Goal: Task Accomplishment & Management: Complete application form

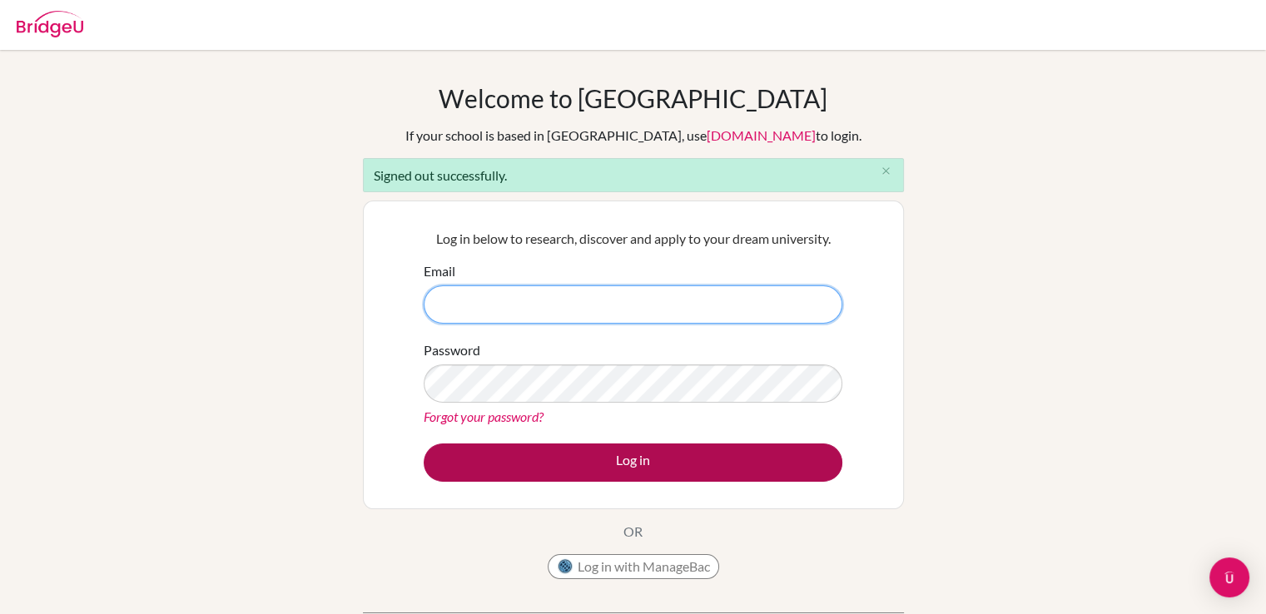
type input "[EMAIL_ADDRESS][DOMAIN_NAME]"
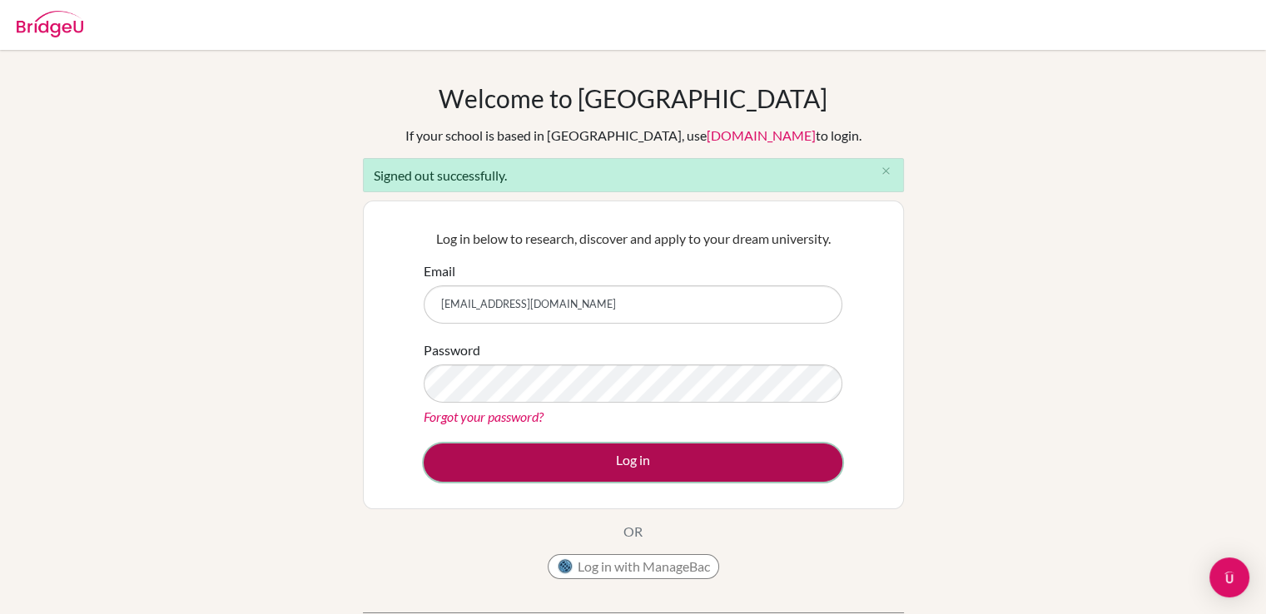
click at [606, 464] on button "Log in" at bounding box center [633, 463] width 419 height 38
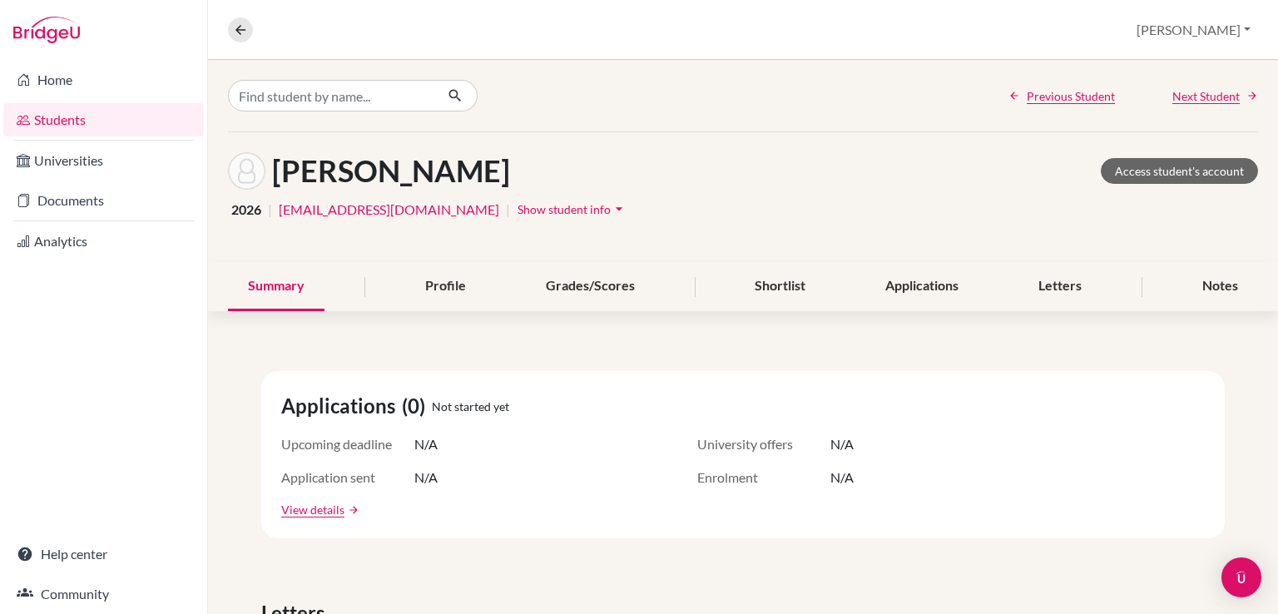
click at [256, 27] on nav "Overview Student details" at bounding box center [247, 29] width 38 height 25
click at [236, 33] on icon at bounding box center [240, 29] width 15 height 15
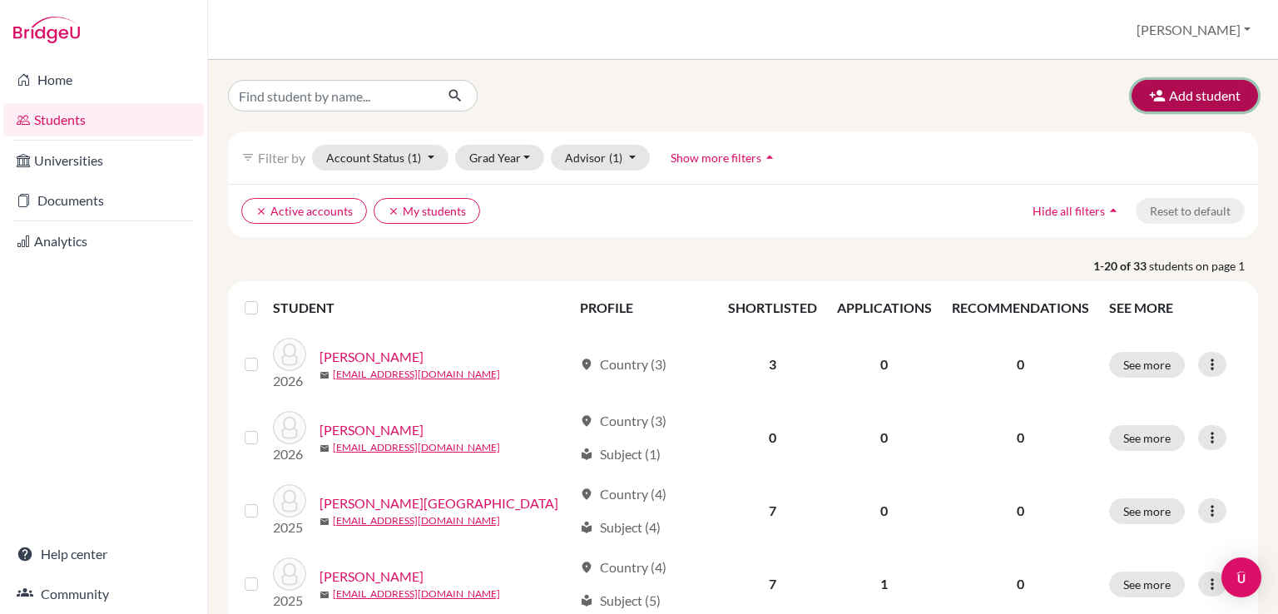
click at [1193, 98] on button "Add student" at bounding box center [1195, 96] width 127 height 32
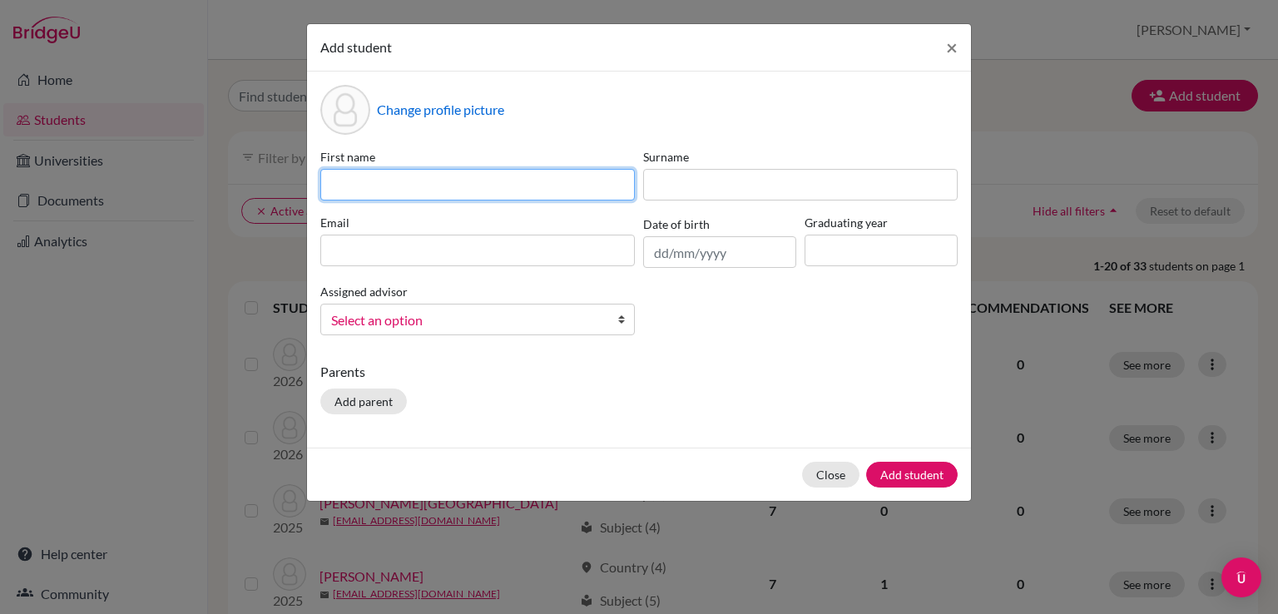
click at [548, 178] on input at bounding box center [477, 185] width 315 height 32
type input "Mathias"
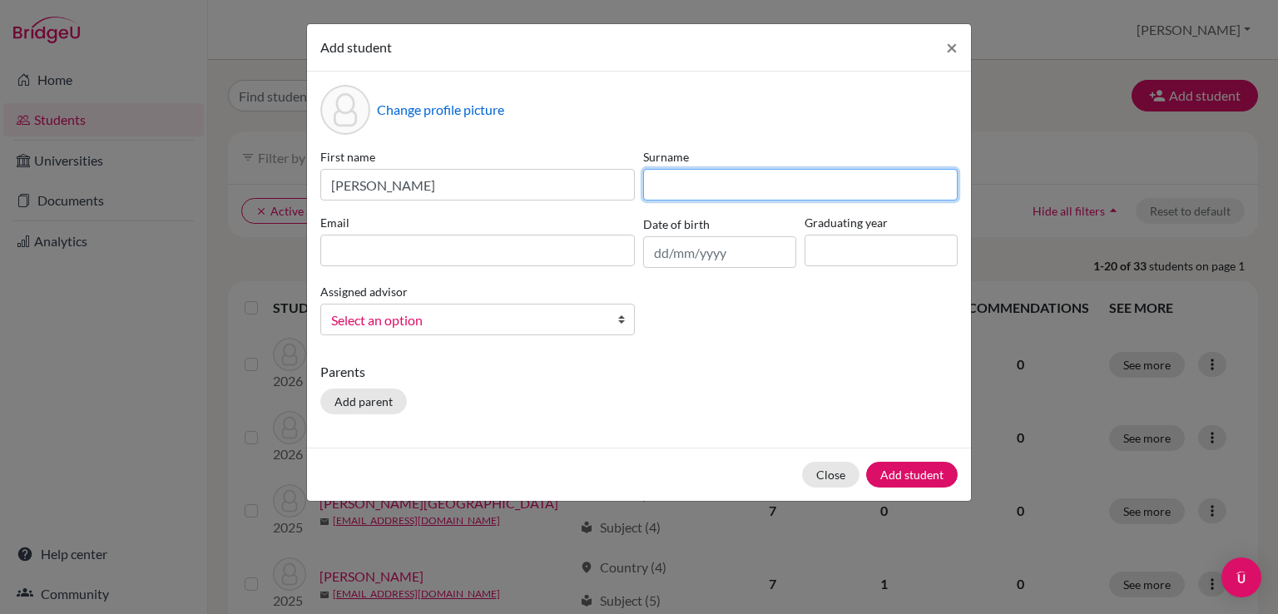
click at [692, 175] on input at bounding box center [800, 185] width 315 height 32
type input "Contag"
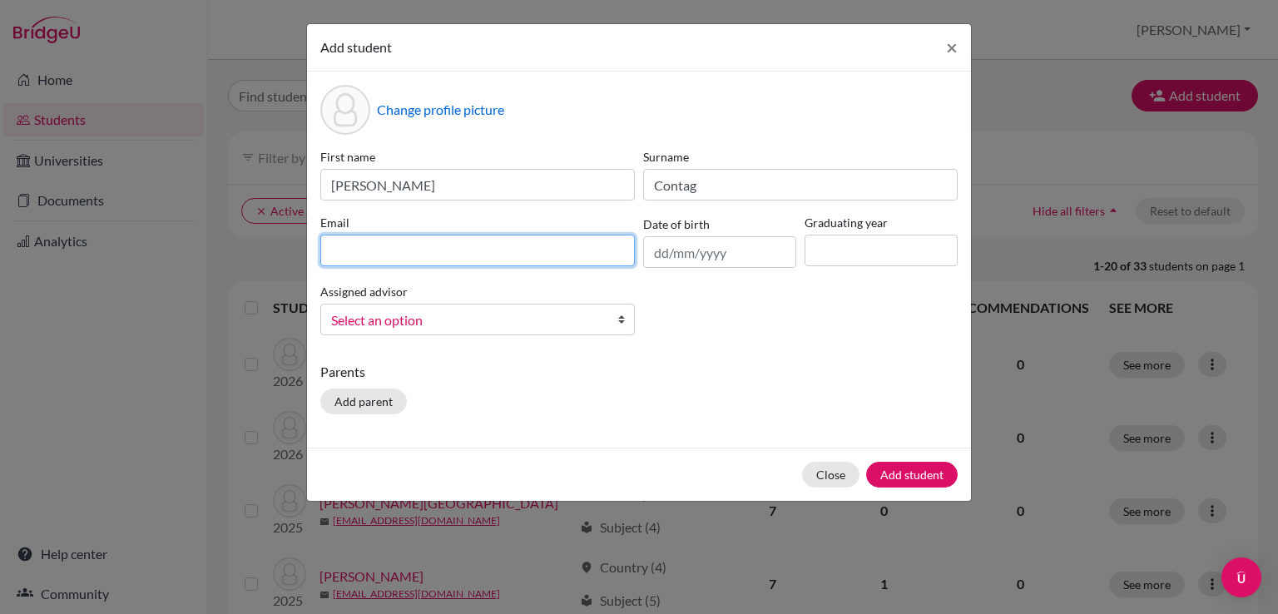
click at [534, 256] on input at bounding box center [477, 251] width 315 height 32
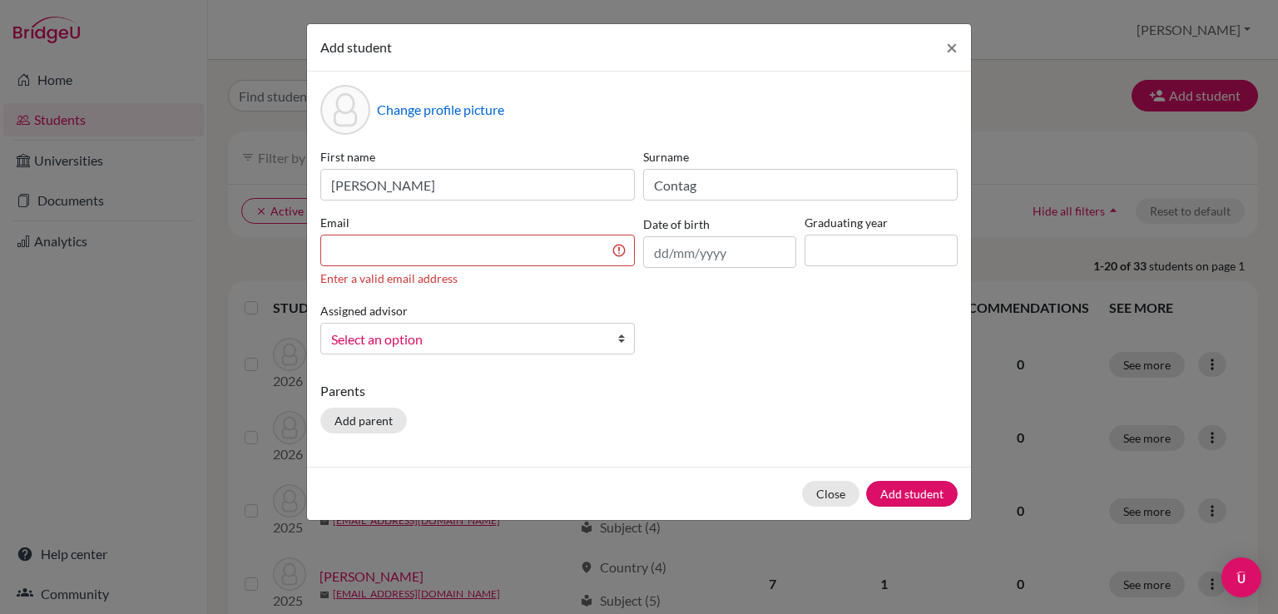
click at [659, 300] on div "First name Mathias Surname Contag Email Enter a valid email address Date of bir…" at bounding box center [639, 258] width 646 height 220
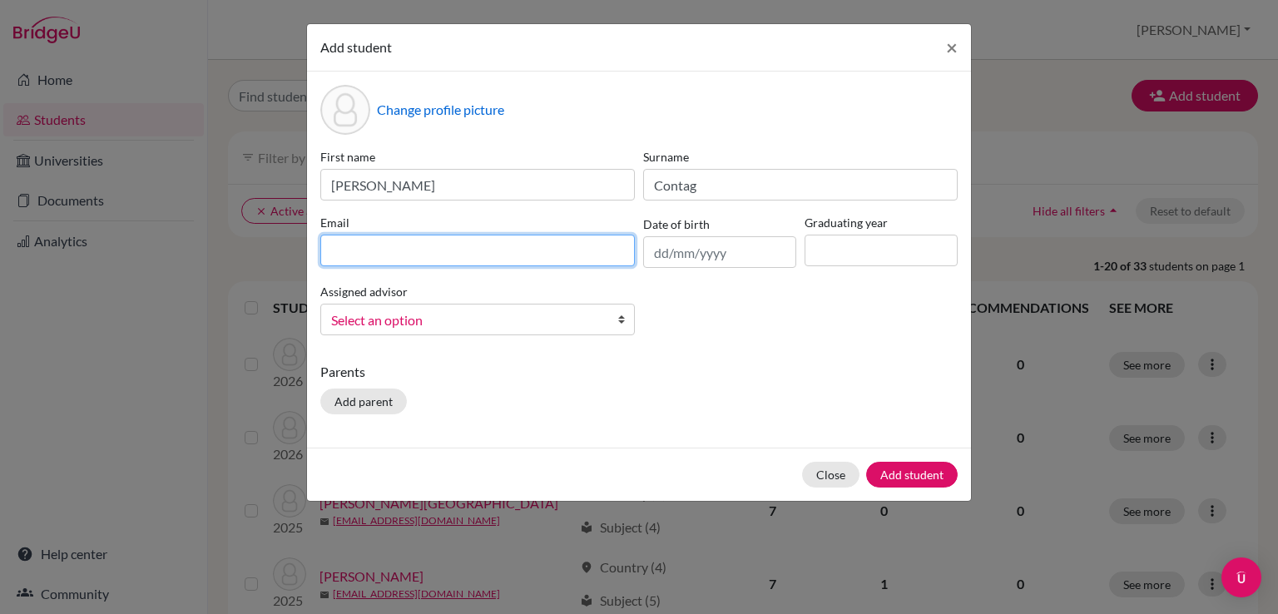
click at [506, 256] on input at bounding box center [477, 251] width 315 height 32
type input "macontagcostales@student.orbital.education"
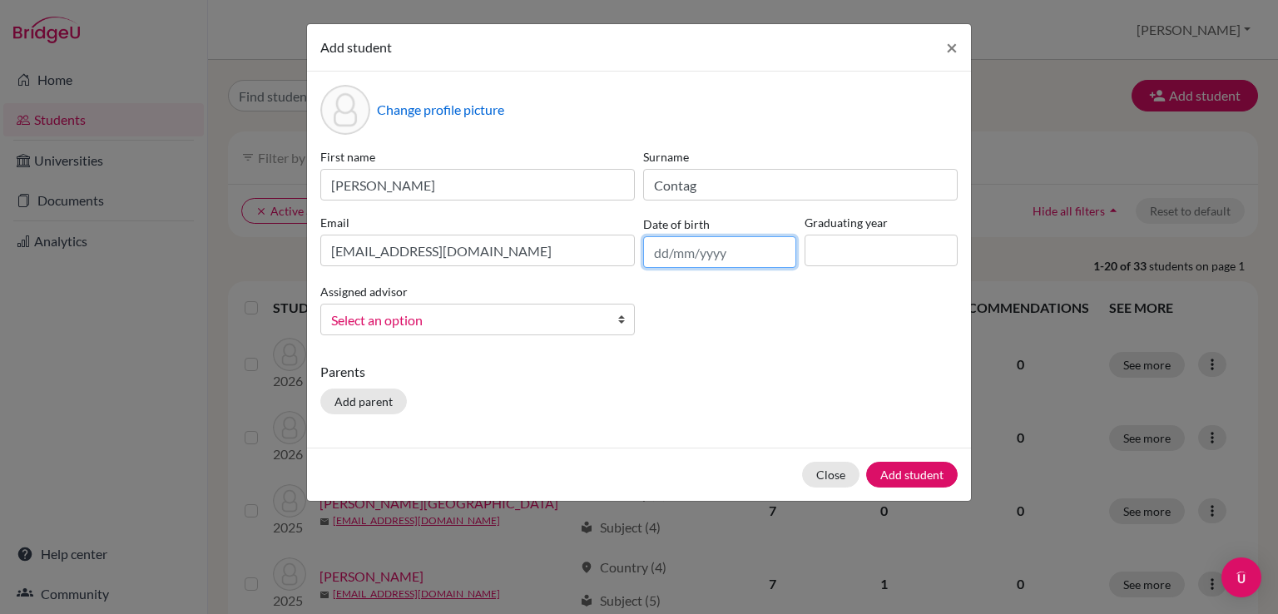
click at [677, 249] on input "text" at bounding box center [719, 252] width 153 height 32
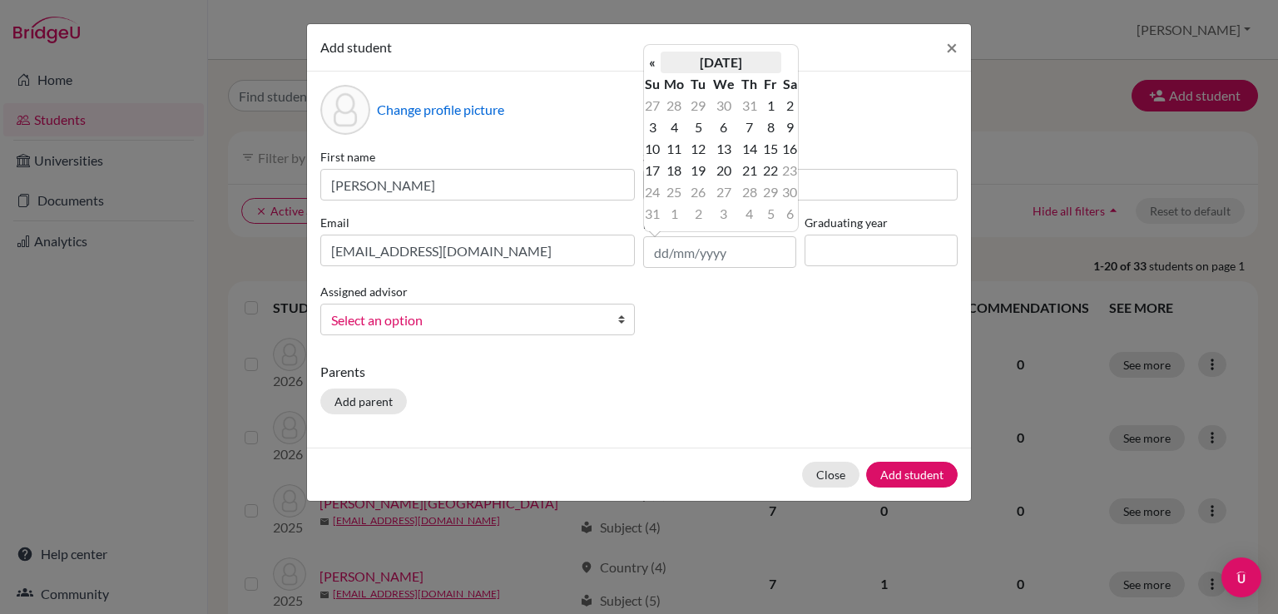
click at [692, 55] on th "August 2025" at bounding box center [721, 63] width 121 height 22
click at [715, 70] on th "2025" at bounding box center [721, 68] width 121 height 22
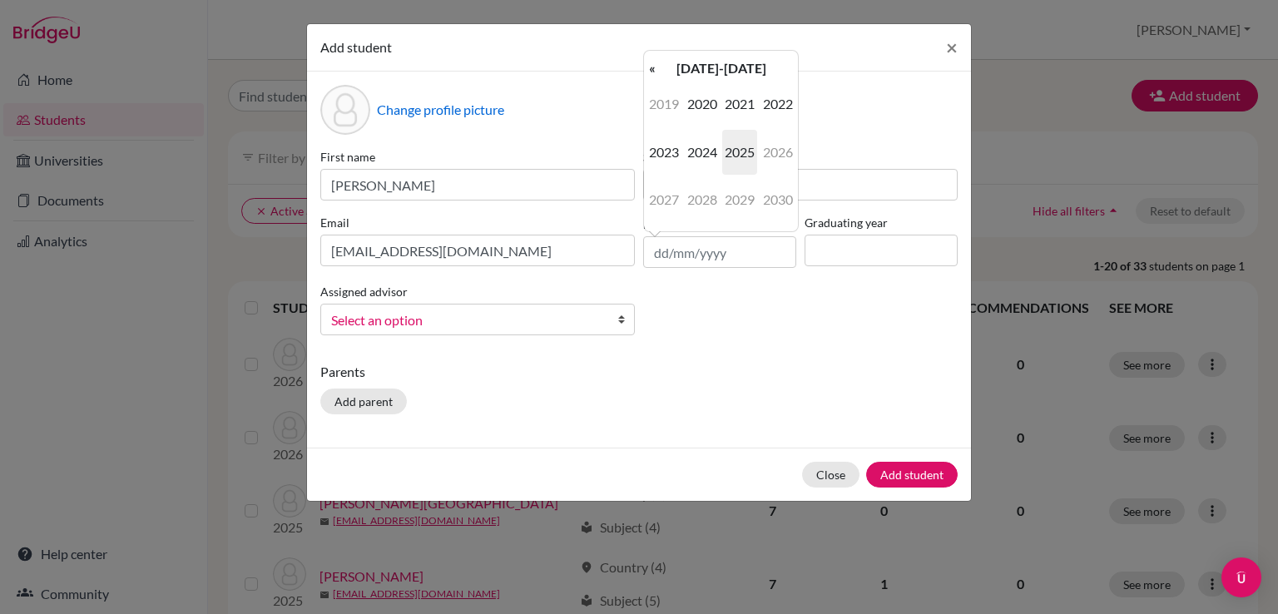
click at [715, 70] on th "2020-2029" at bounding box center [721, 68] width 121 height 22
click at [742, 114] on span "2010" at bounding box center [739, 104] width 35 height 45
click at [667, 103] on span "2009" at bounding box center [664, 104] width 35 height 45
click at [709, 74] on th "2009" at bounding box center [721, 68] width 121 height 22
click at [707, 194] on span "2008" at bounding box center [702, 199] width 35 height 45
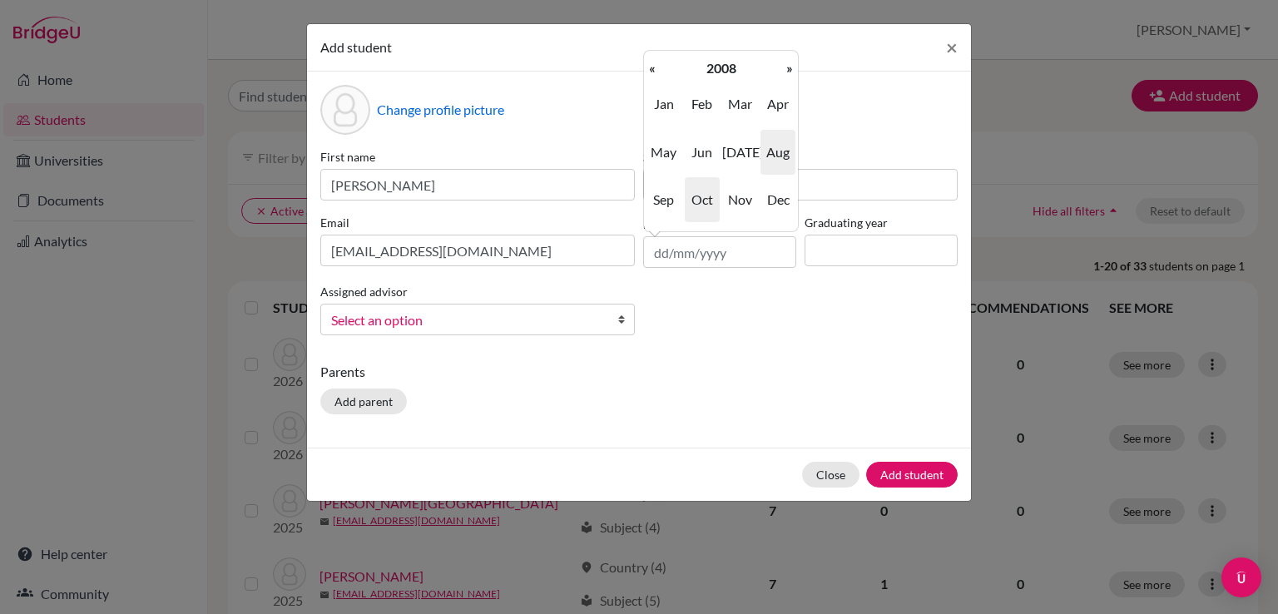
click at [699, 194] on span "Oct" at bounding box center [702, 199] width 35 height 45
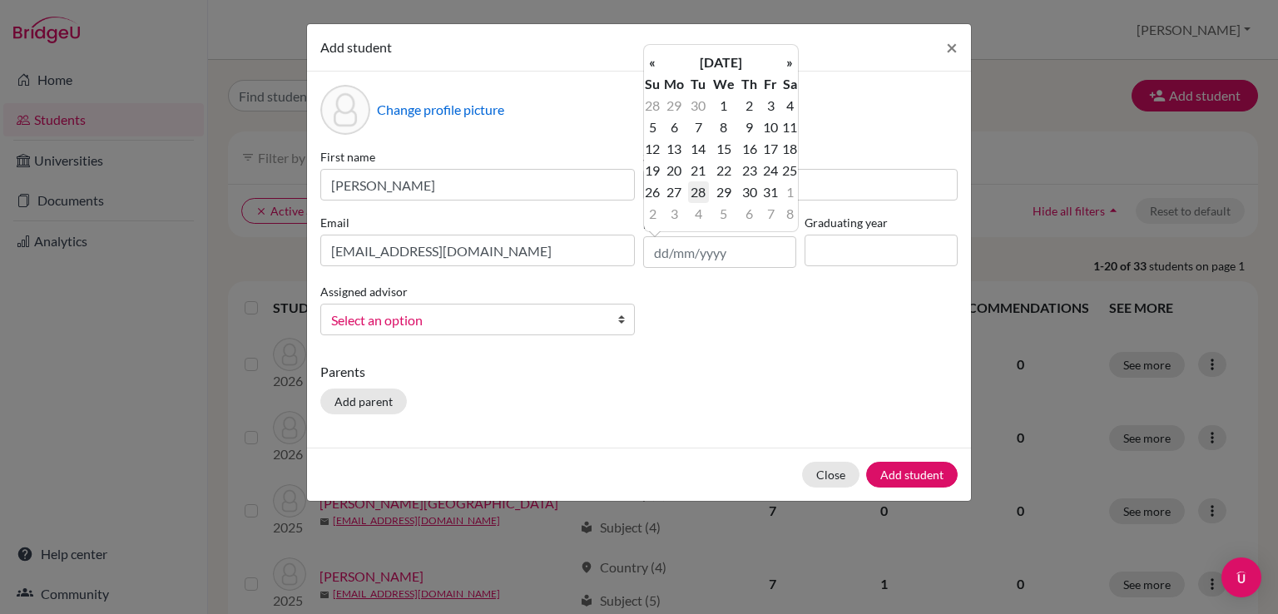
click at [702, 195] on td "28" at bounding box center [698, 192] width 21 height 22
type input "28/10/2008"
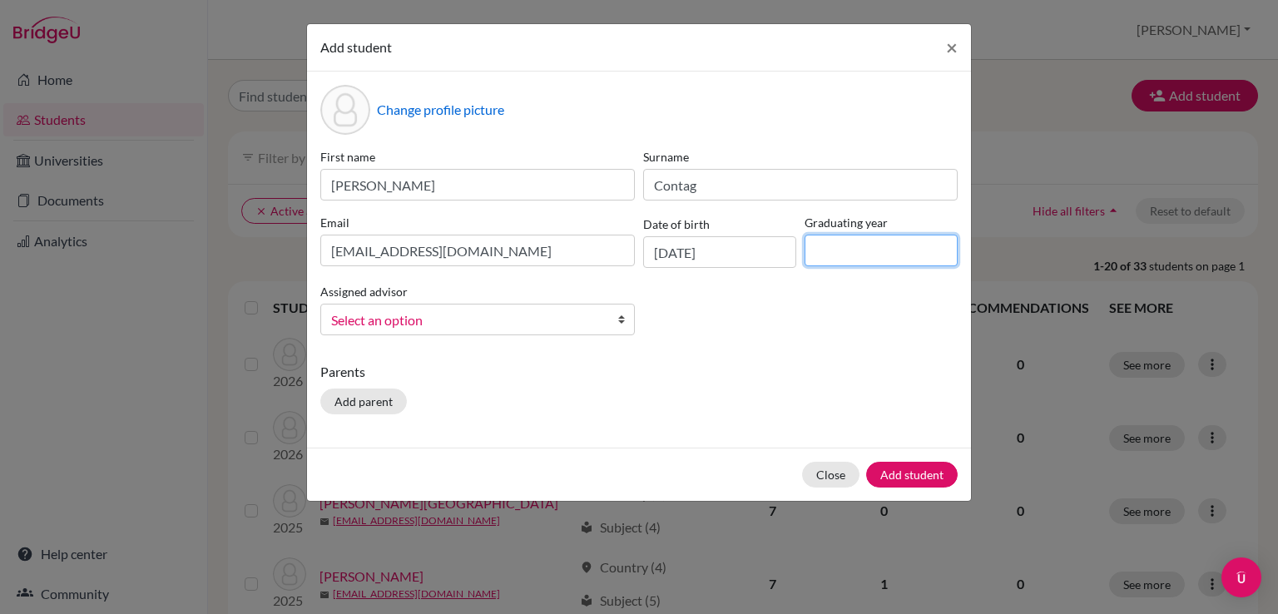
click at [827, 251] on input at bounding box center [881, 251] width 153 height 32
type input "2027"
click at [420, 317] on span "Select an option" at bounding box center [466, 321] width 271 height 22
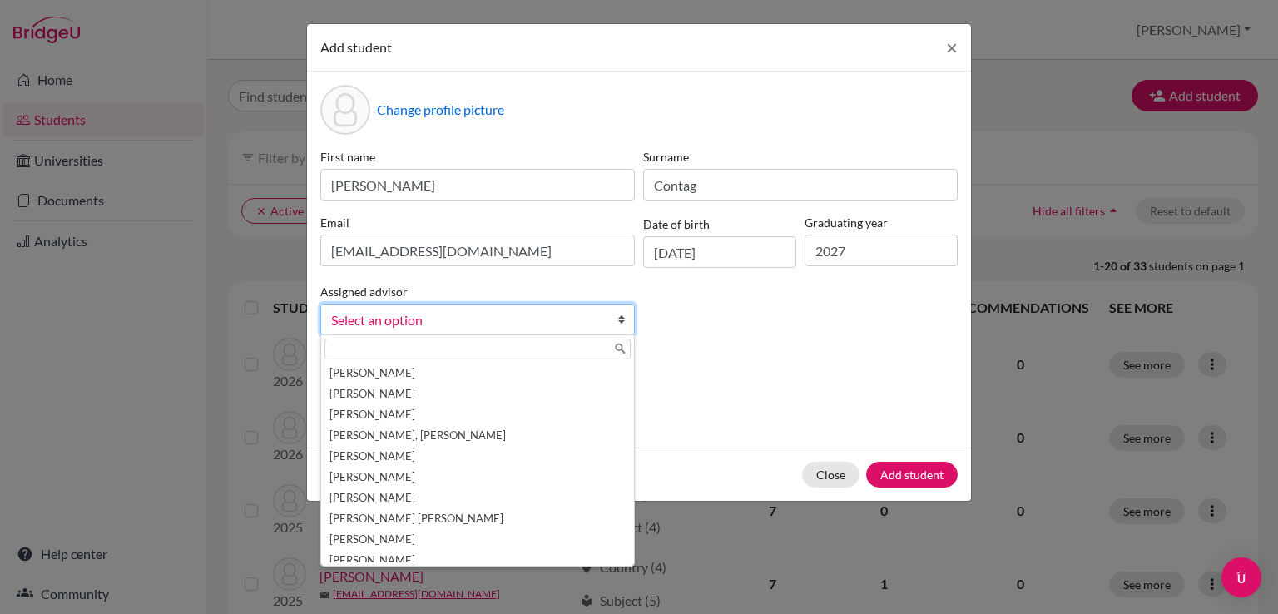
click at [415, 355] on input "text" at bounding box center [478, 349] width 306 height 21
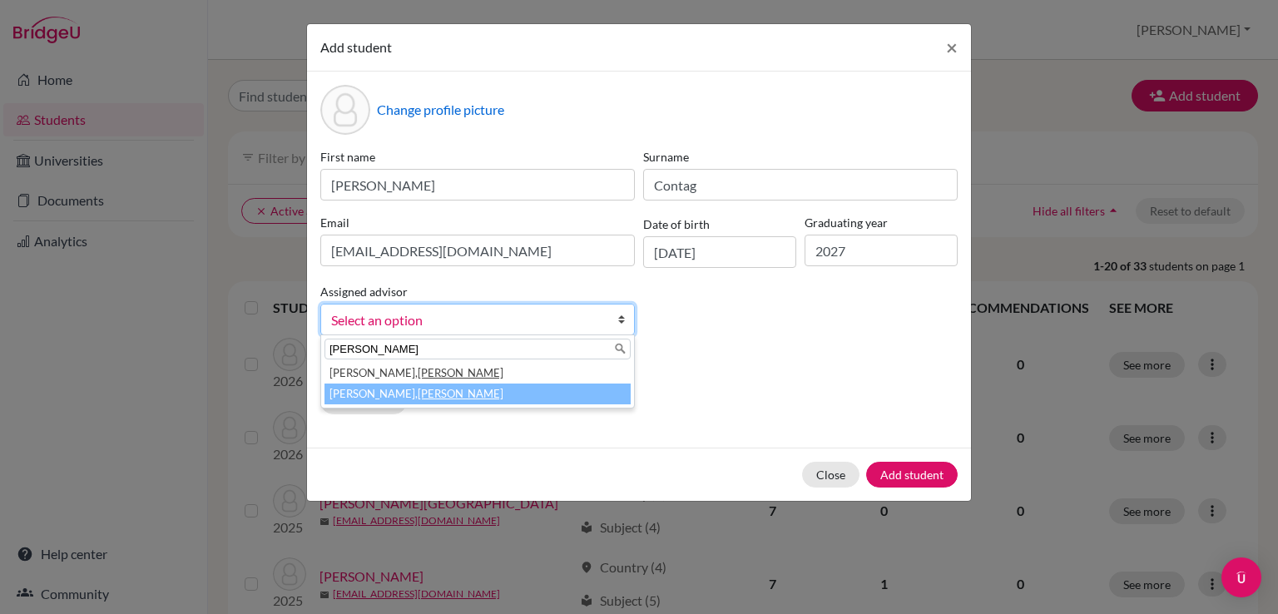
type input "daniel"
click at [418, 395] on em "Daniel" at bounding box center [461, 393] width 86 height 13
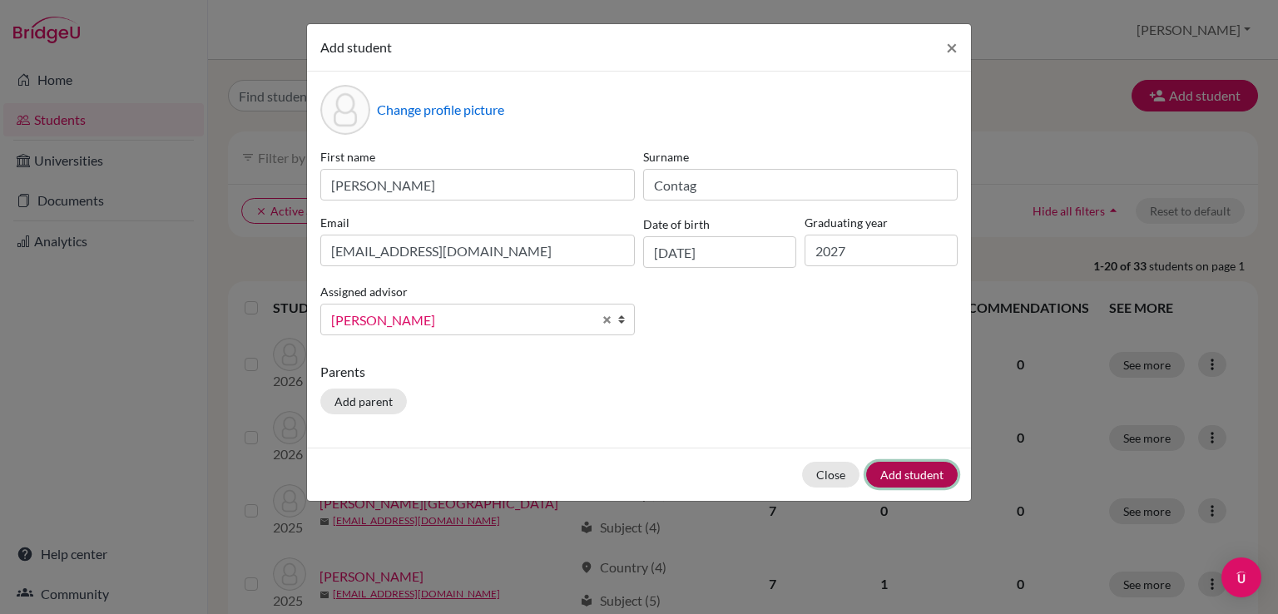
click at [915, 476] on button "Add student" at bounding box center [912, 475] width 92 height 26
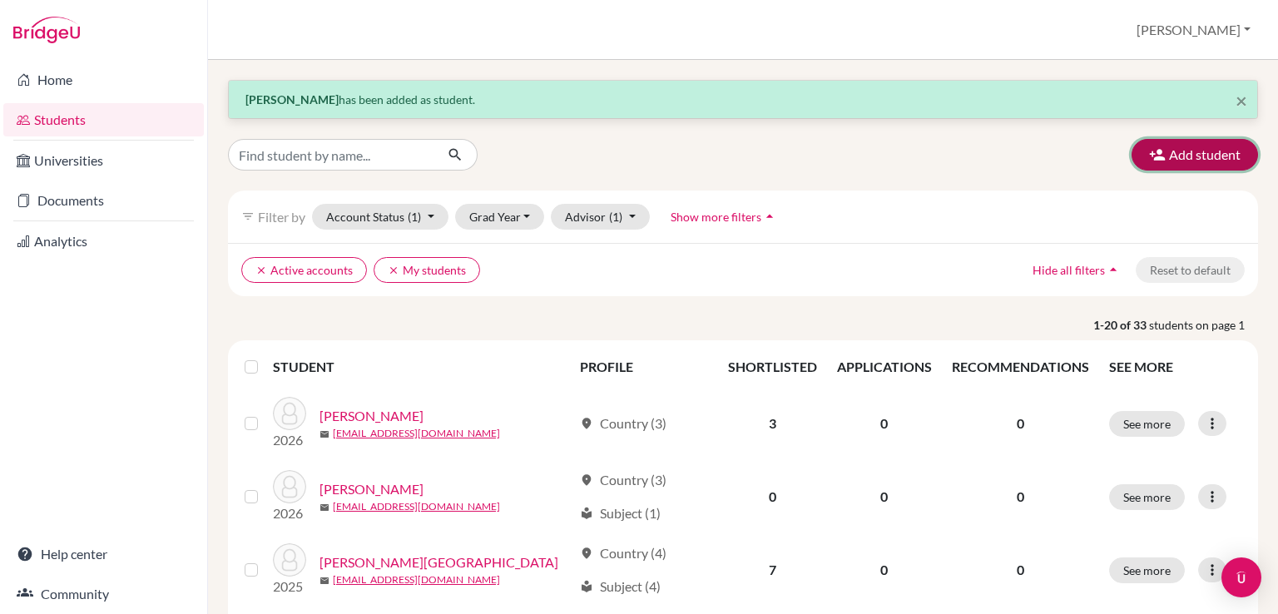
click at [1149, 157] on icon "button" at bounding box center [1157, 154] width 17 height 17
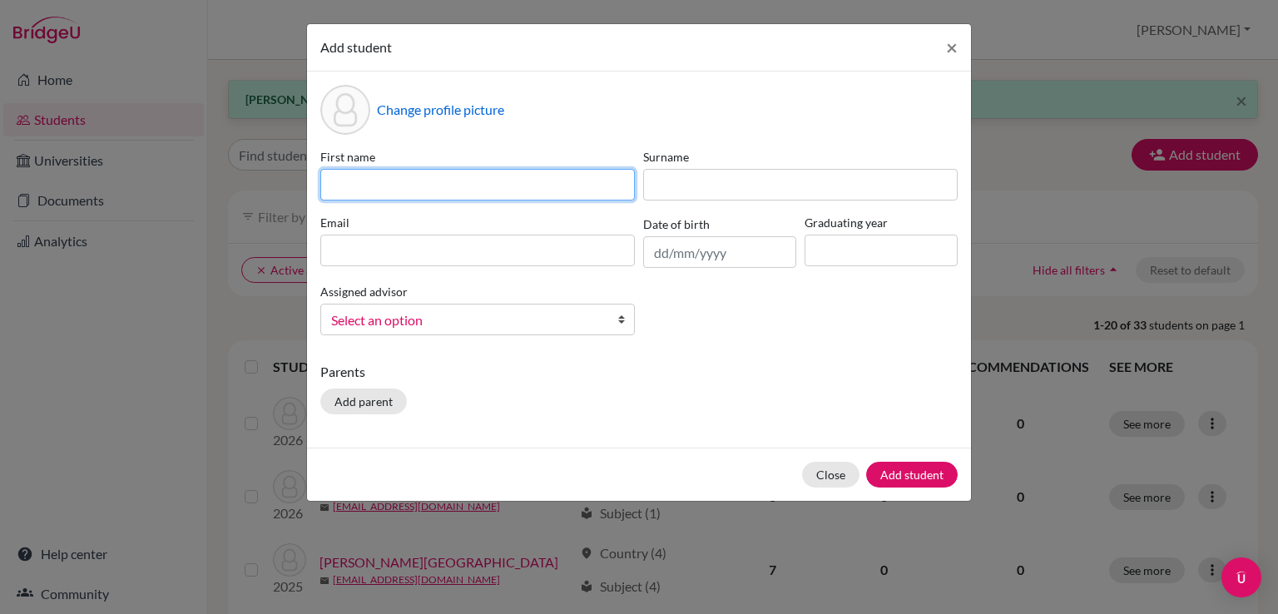
click at [526, 186] on input at bounding box center [477, 185] width 315 height 32
type input "Alegria"
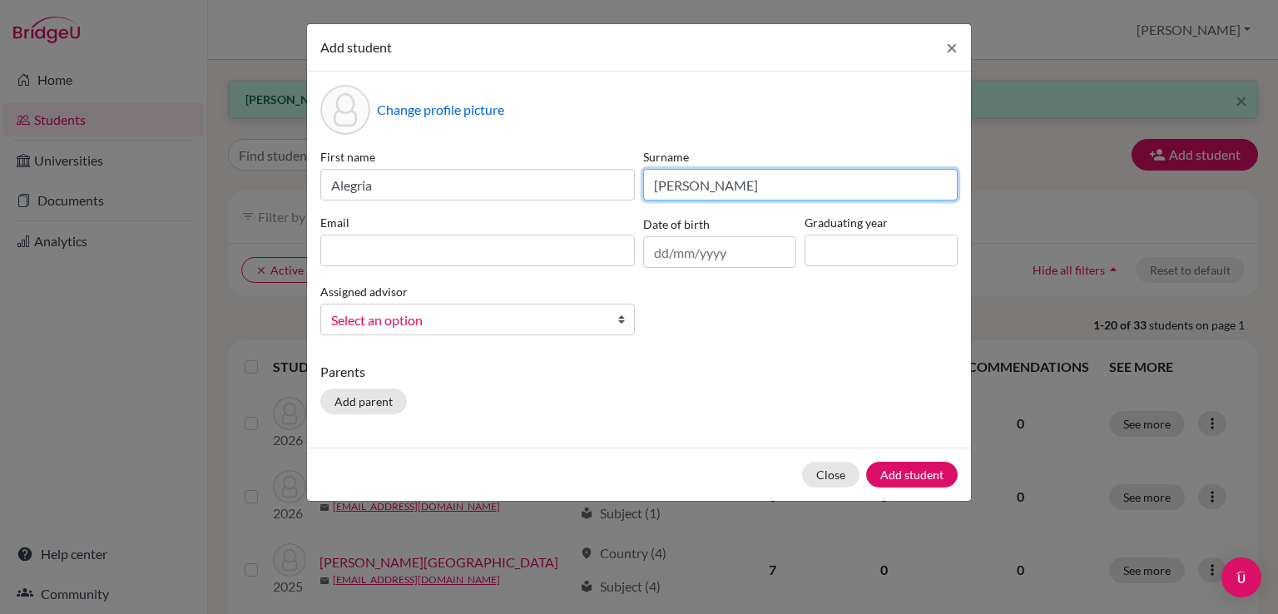
type input "Vaca"
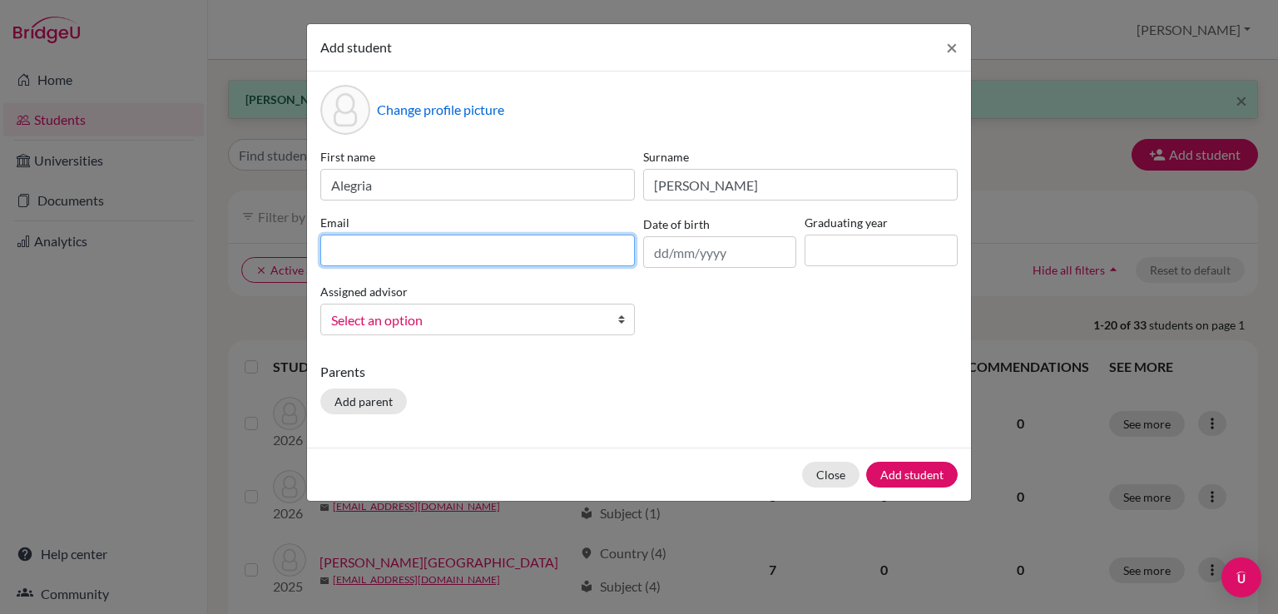
type input "3"
type input "mavacaendara@student.orbital.education"
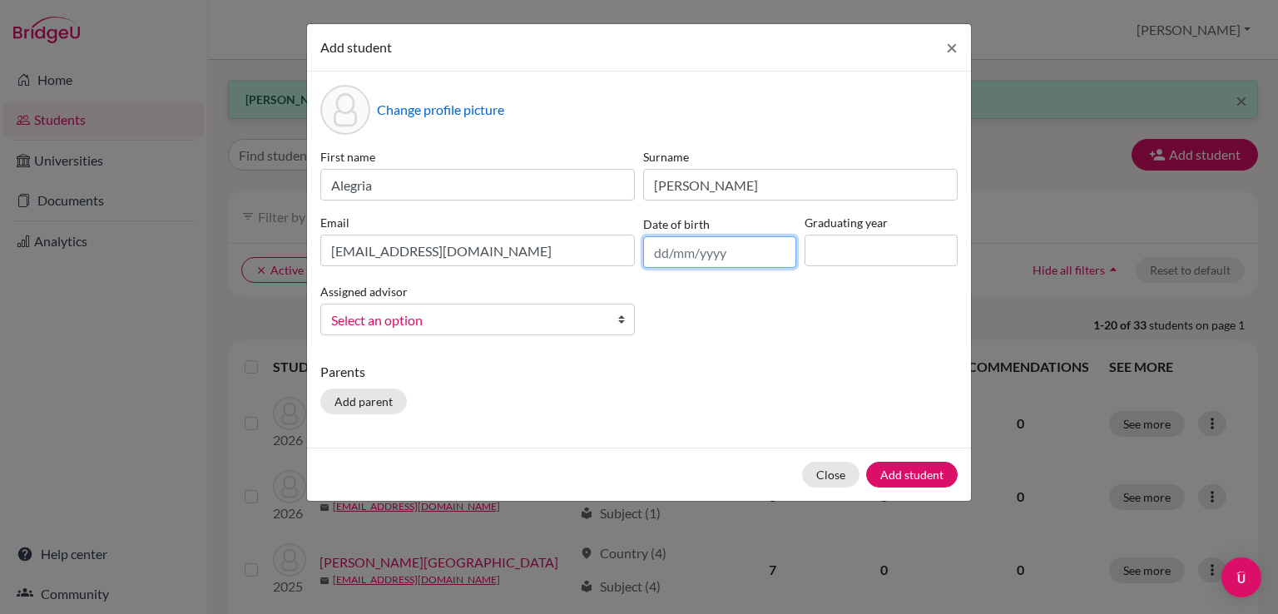
click at [676, 245] on input "text" at bounding box center [719, 252] width 153 height 32
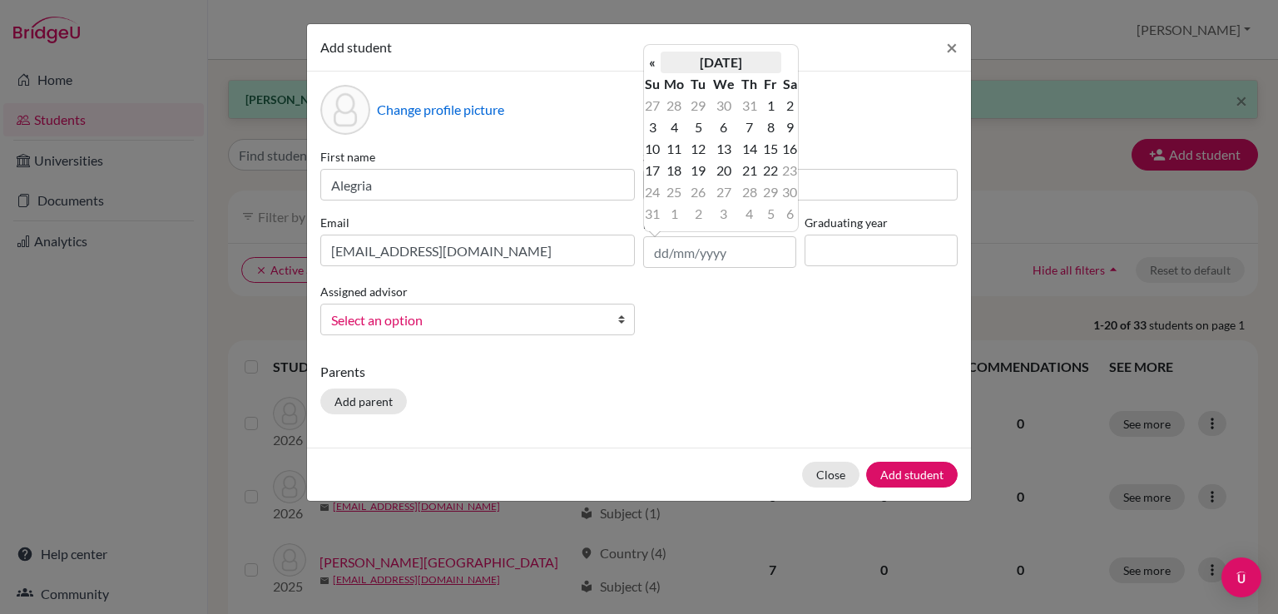
click at [715, 57] on th "August 2025" at bounding box center [721, 63] width 121 height 22
click at [702, 67] on th "2025" at bounding box center [721, 68] width 121 height 22
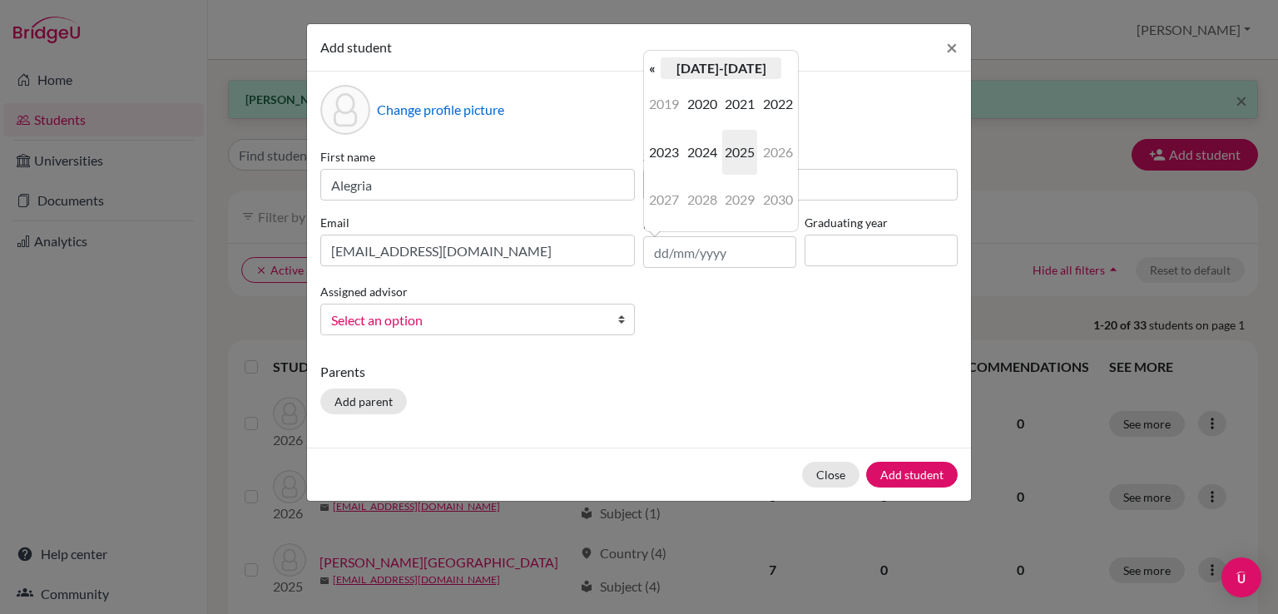
click at [715, 72] on th "2020-2029" at bounding box center [721, 68] width 121 height 22
click at [732, 109] on span "2010" at bounding box center [739, 104] width 35 height 45
click at [666, 109] on span "2009" at bounding box center [664, 104] width 35 height 45
click at [738, 114] on span "Mar" at bounding box center [739, 104] width 35 height 45
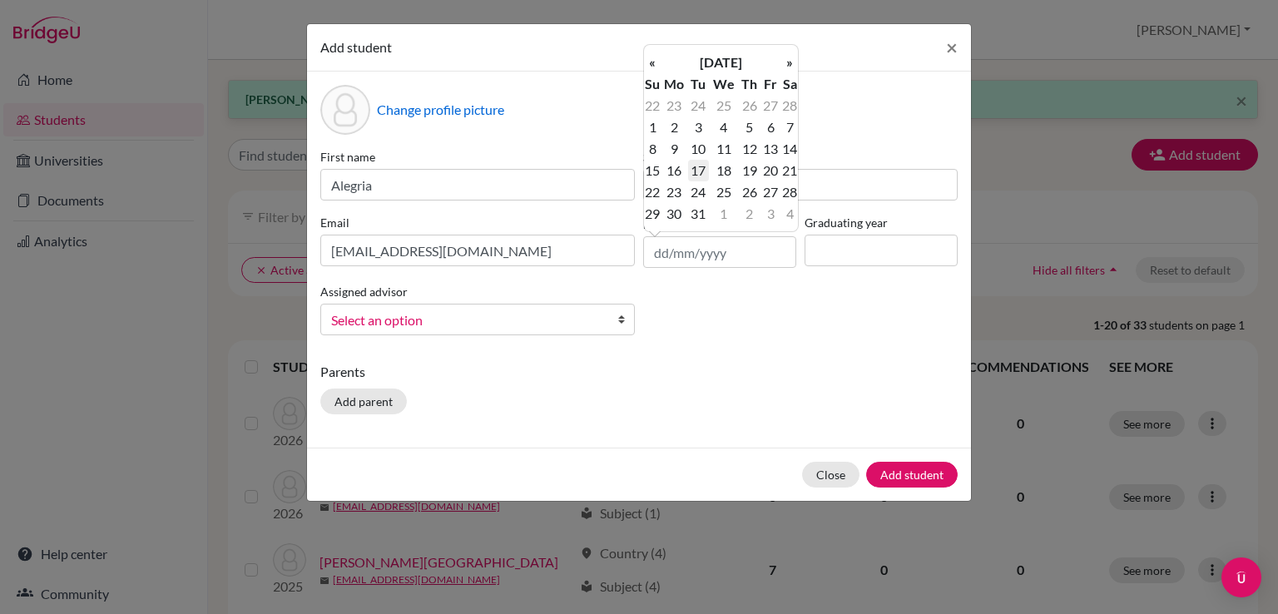
click at [697, 168] on td "17" at bounding box center [698, 171] width 21 height 22
type input "17/03/2009"
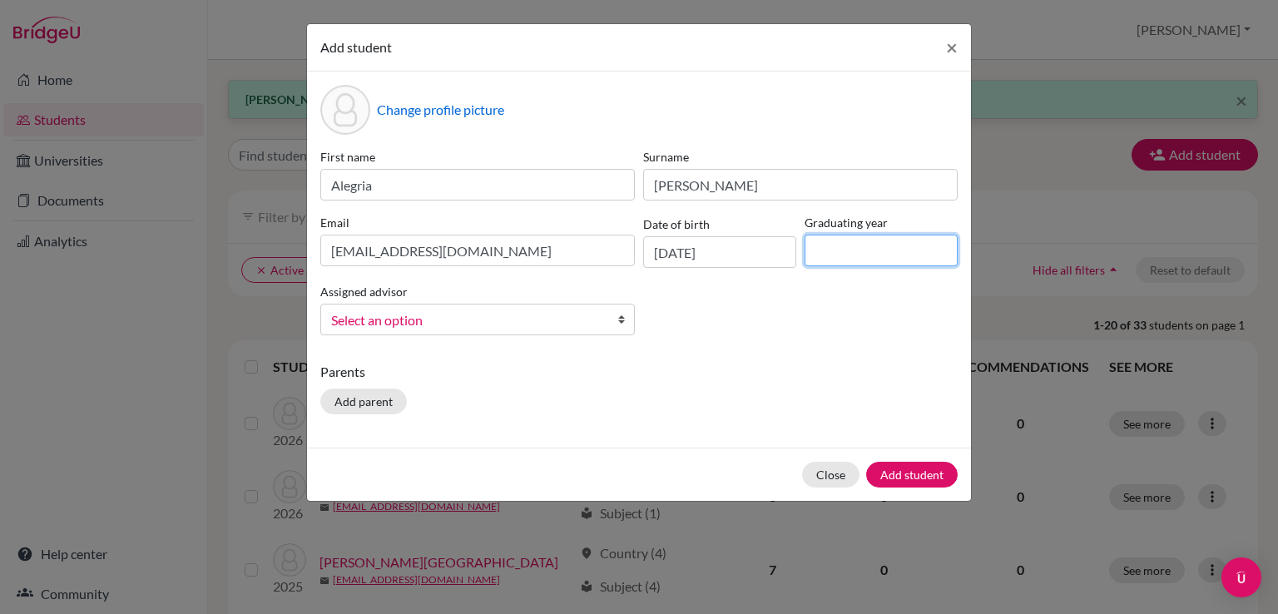
click at [850, 249] on input at bounding box center [881, 251] width 153 height 32
type input "2027"
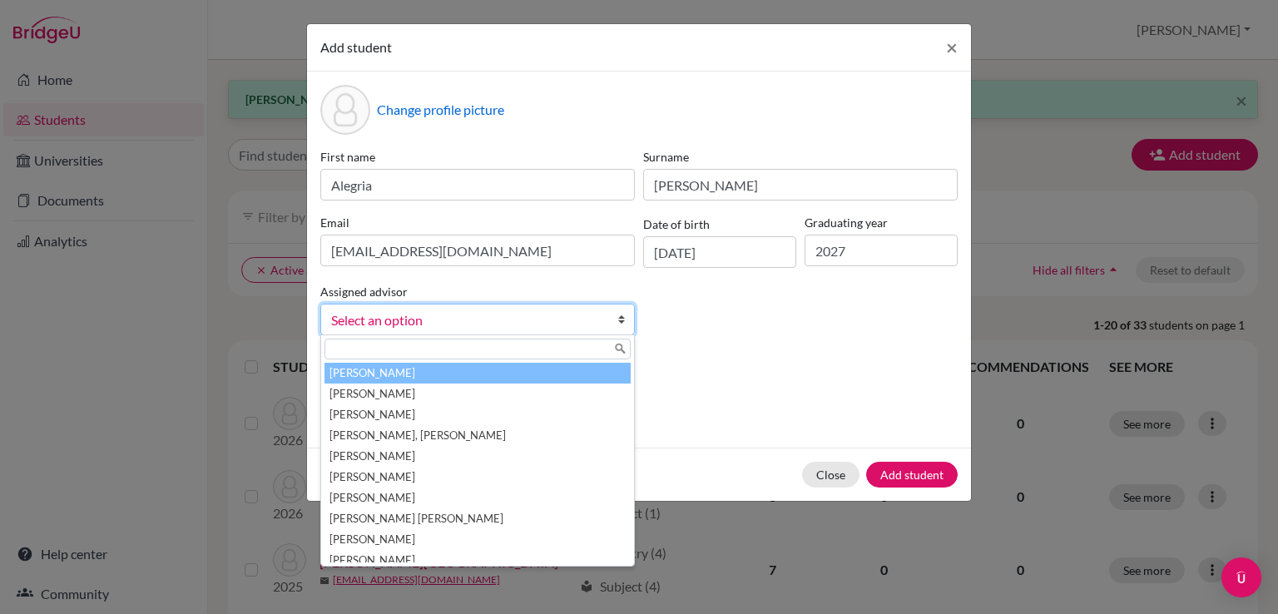
click at [474, 320] on span "Select an option" at bounding box center [466, 321] width 271 height 22
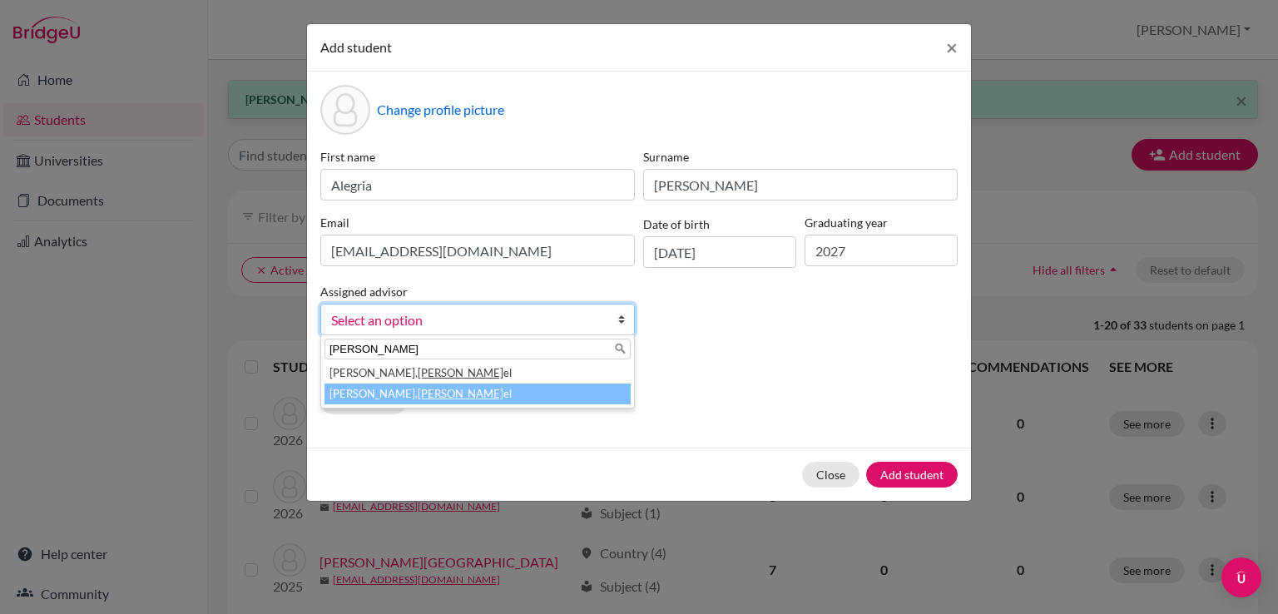
type input "dani"
click at [418, 395] on em "Dani" at bounding box center [461, 393] width 86 height 13
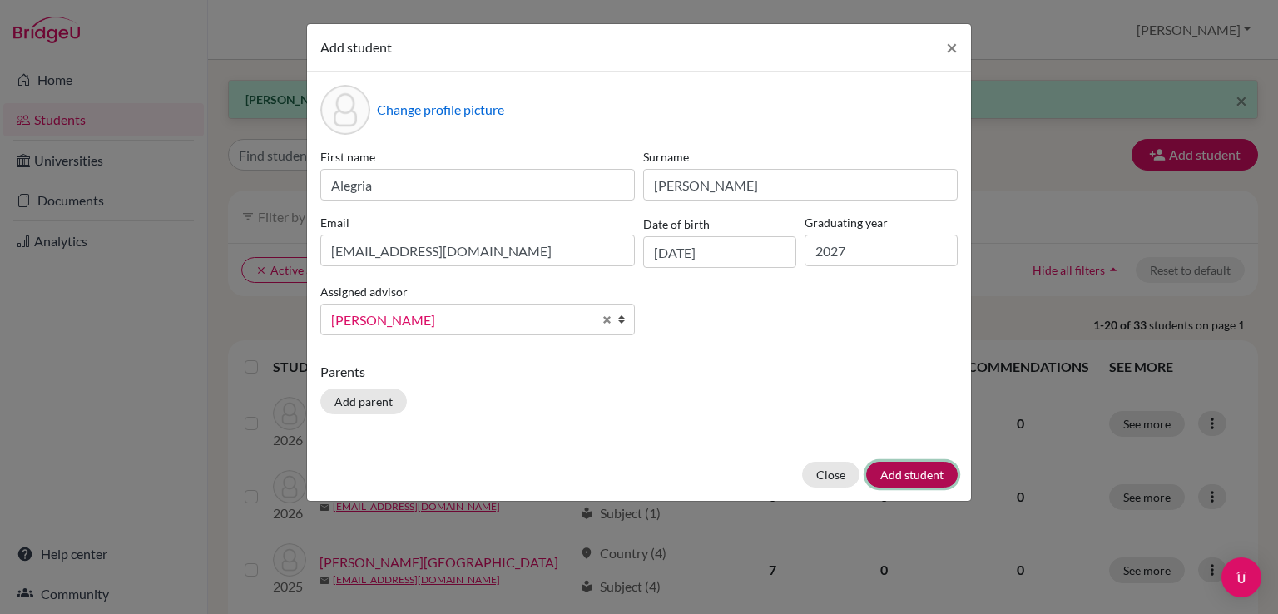
click at [905, 479] on button "Add student" at bounding box center [912, 475] width 92 height 26
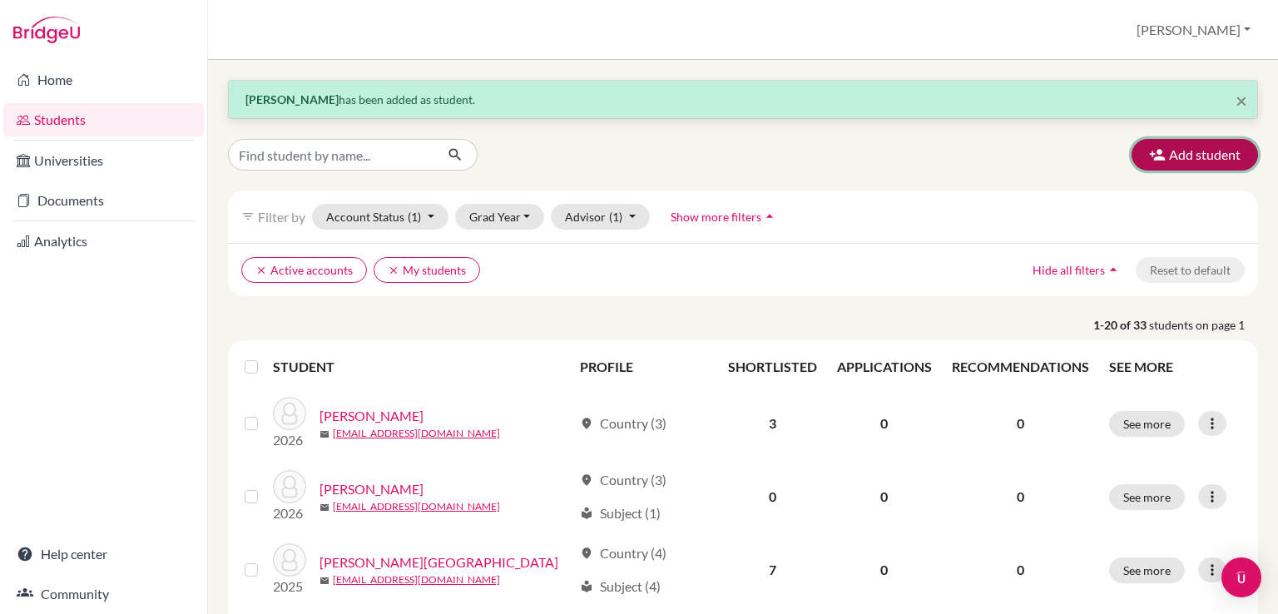
click at [1149, 160] on icon "button" at bounding box center [1157, 154] width 17 height 17
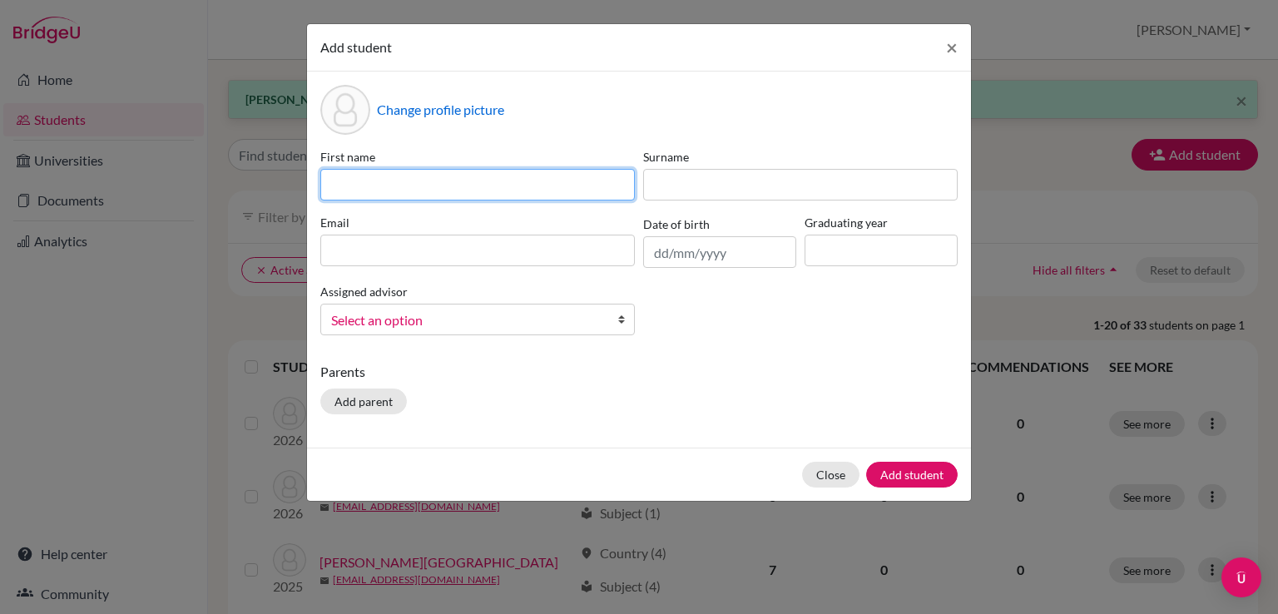
click at [479, 186] on input at bounding box center [477, 185] width 315 height 32
type input "Isabella"
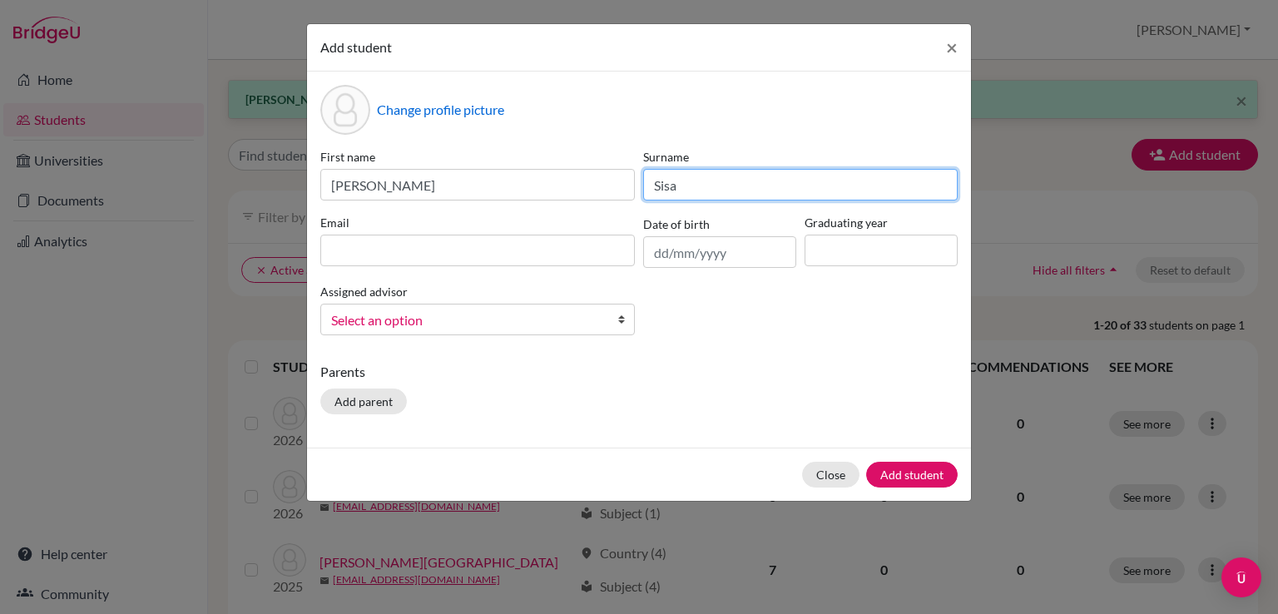
type input "Sisa"
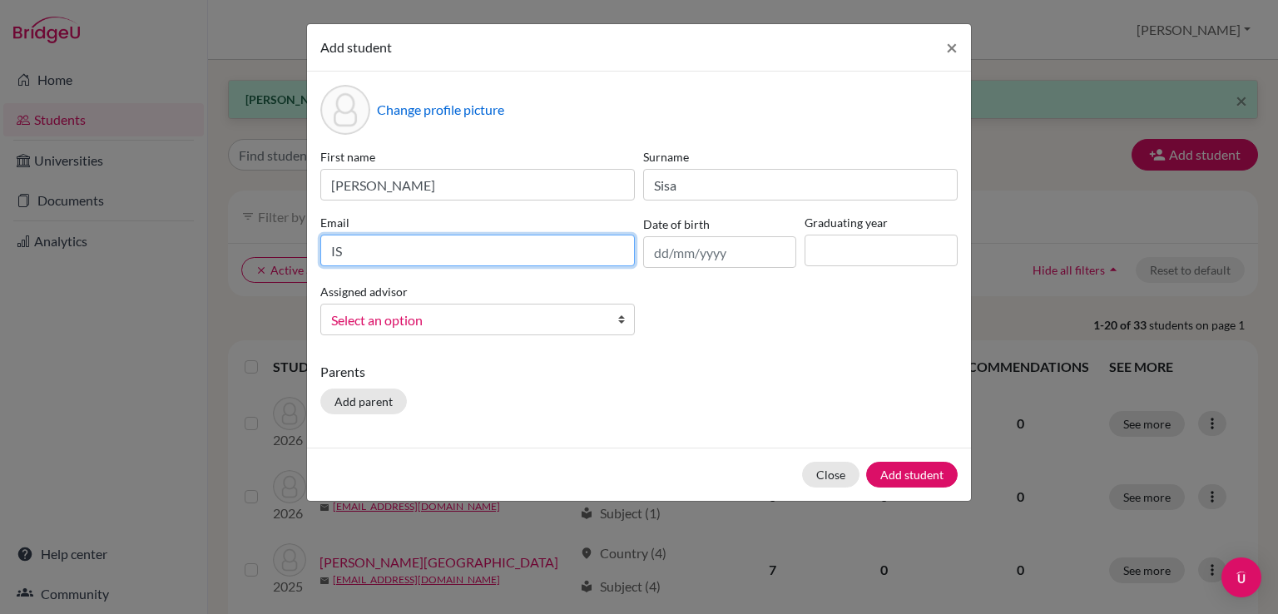
type input "I"
type input "issisacarrillo@student.orbital.education"
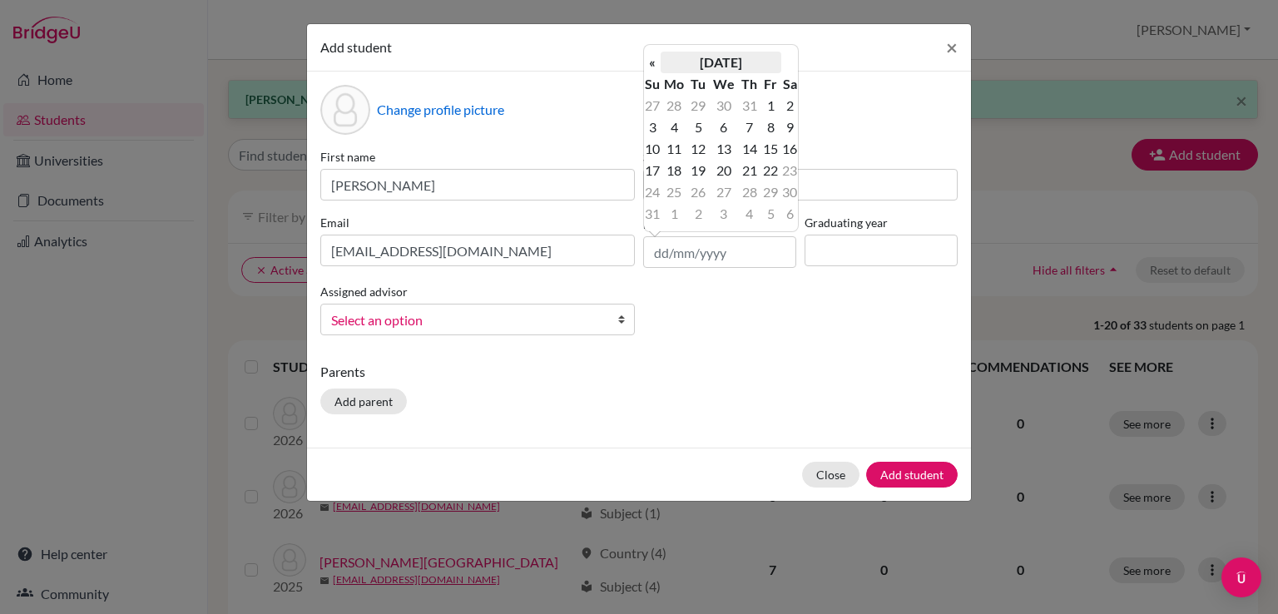
click at [716, 63] on th "August 2025" at bounding box center [721, 63] width 121 height 22
click at [726, 64] on th "2025" at bounding box center [721, 68] width 121 height 22
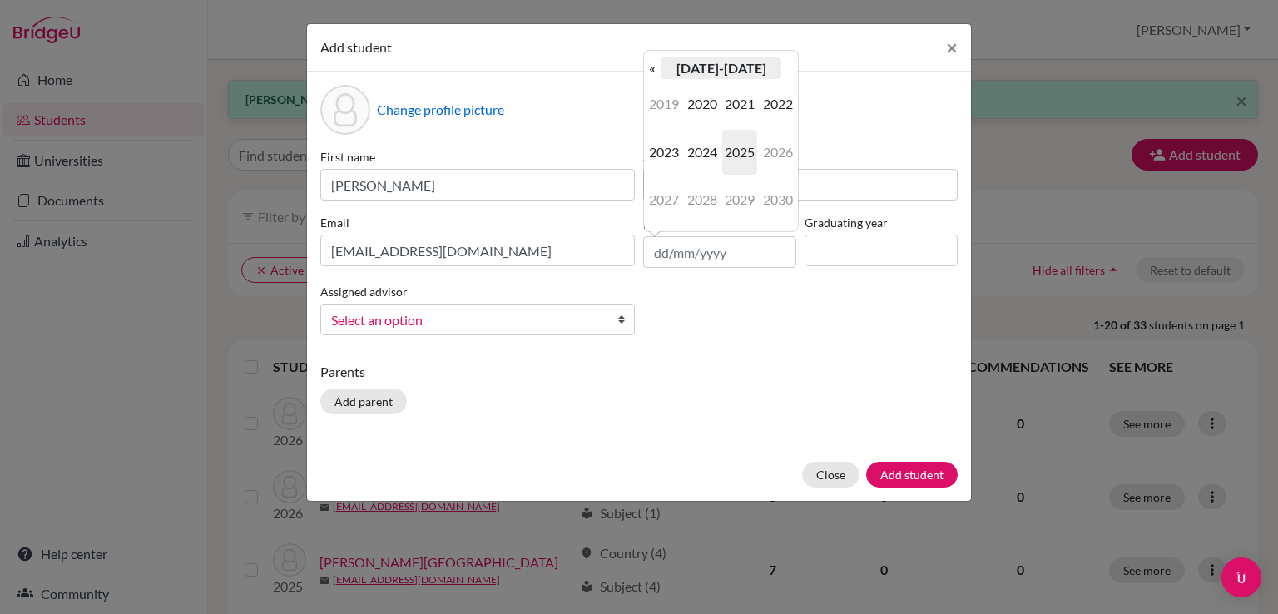
click at [719, 72] on th "2020-2029" at bounding box center [721, 68] width 121 height 22
click at [737, 112] on span "2010" at bounding box center [739, 104] width 35 height 45
click at [668, 106] on span "2009" at bounding box center [664, 104] width 35 height 45
click at [666, 107] on span "Jan" at bounding box center [664, 104] width 35 height 45
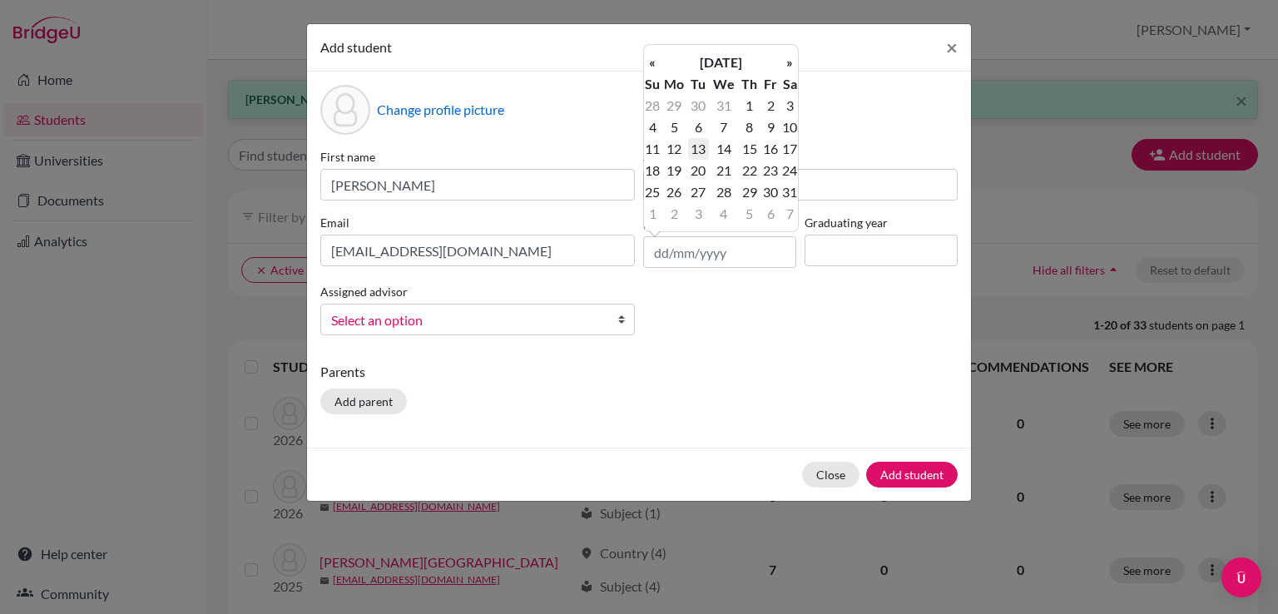
click at [700, 149] on td "13" at bounding box center [698, 149] width 21 height 22
type input "13/01/2009"
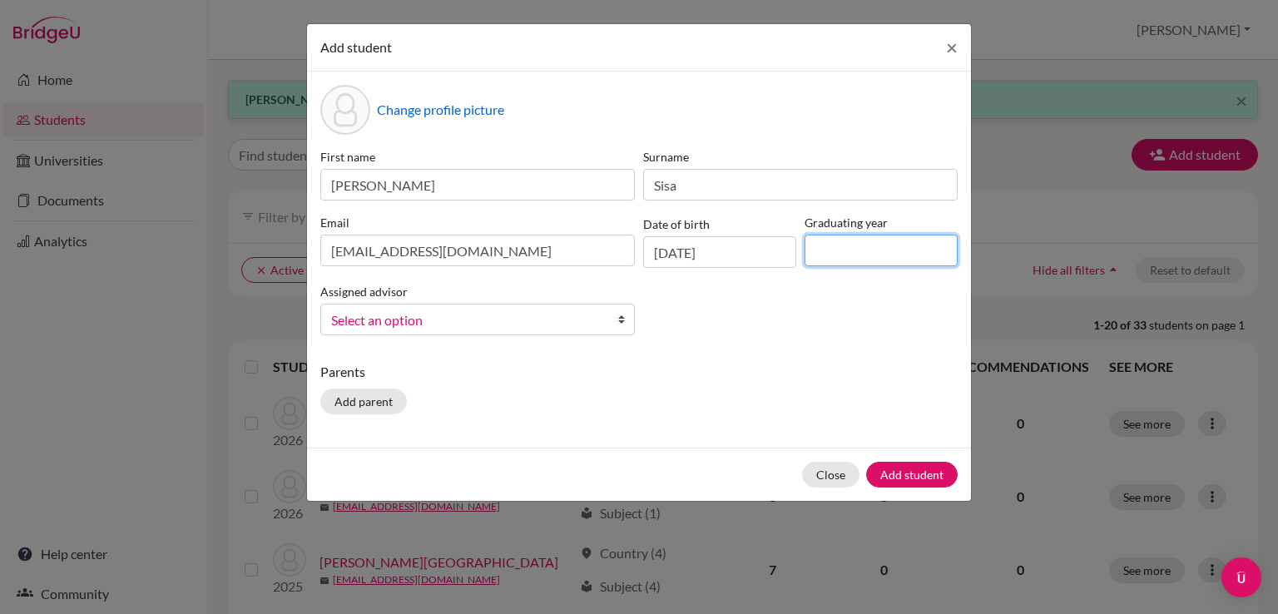
click at [831, 248] on input at bounding box center [881, 251] width 153 height 32
type input "0"
type input "2027"
click at [453, 320] on span "Select an option" at bounding box center [466, 321] width 271 height 22
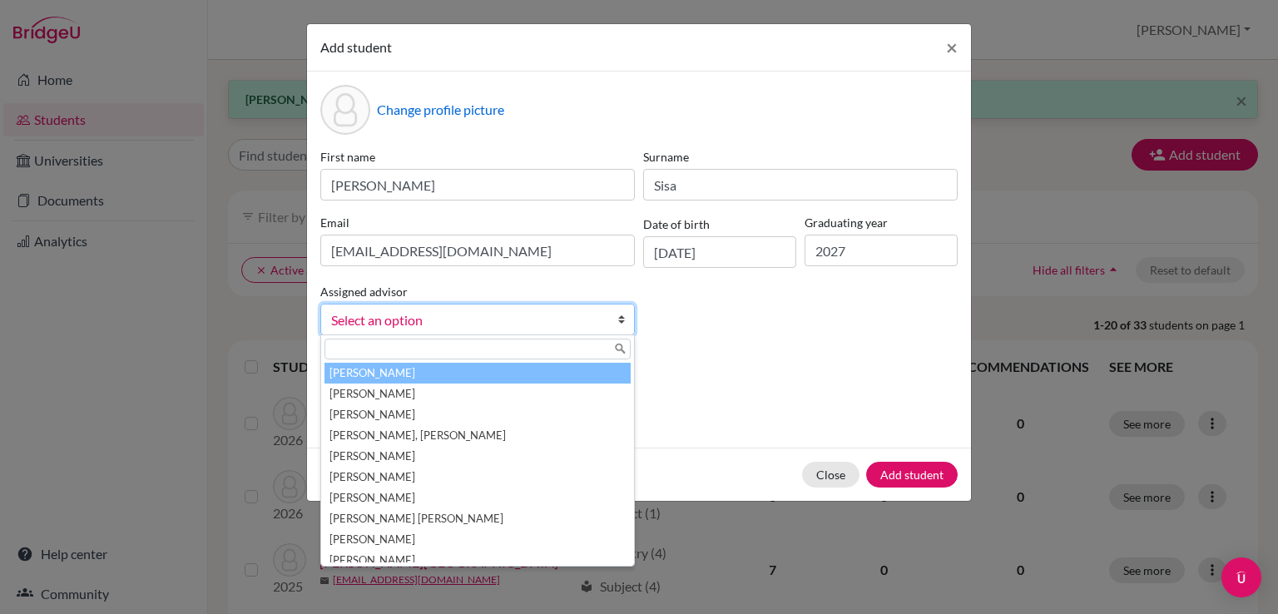
click at [385, 354] on input "text" at bounding box center [478, 349] width 306 height 21
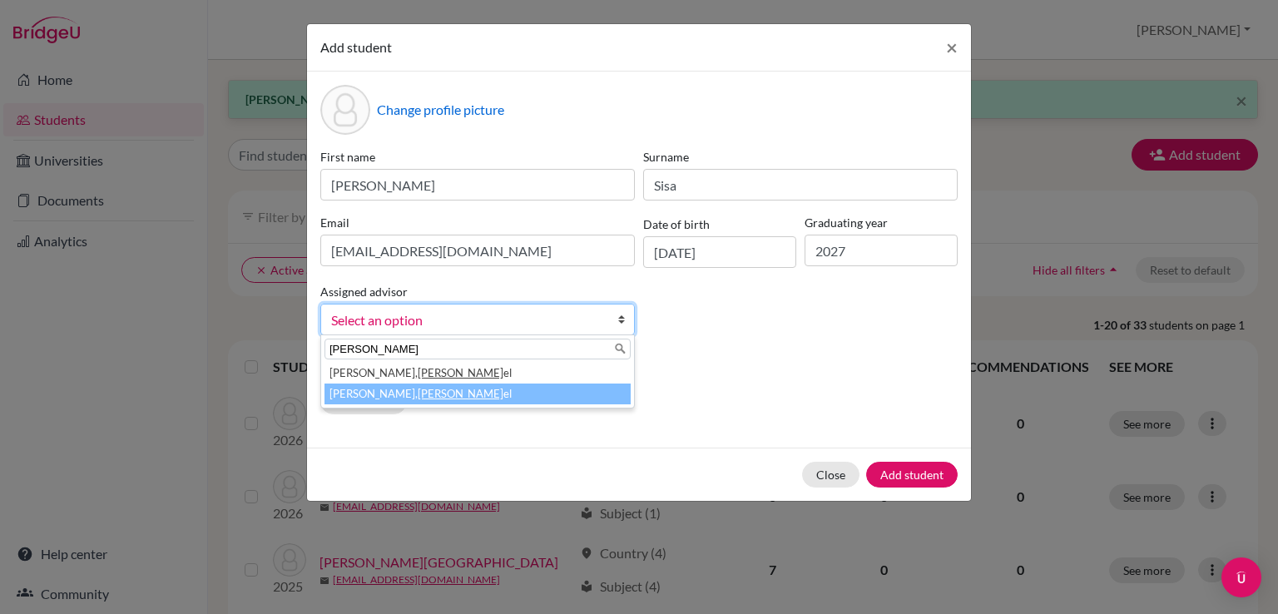
type input "dani"
click at [377, 400] on li "Ruiz, Dani el" at bounding box center [478, 394] width 306 height 21
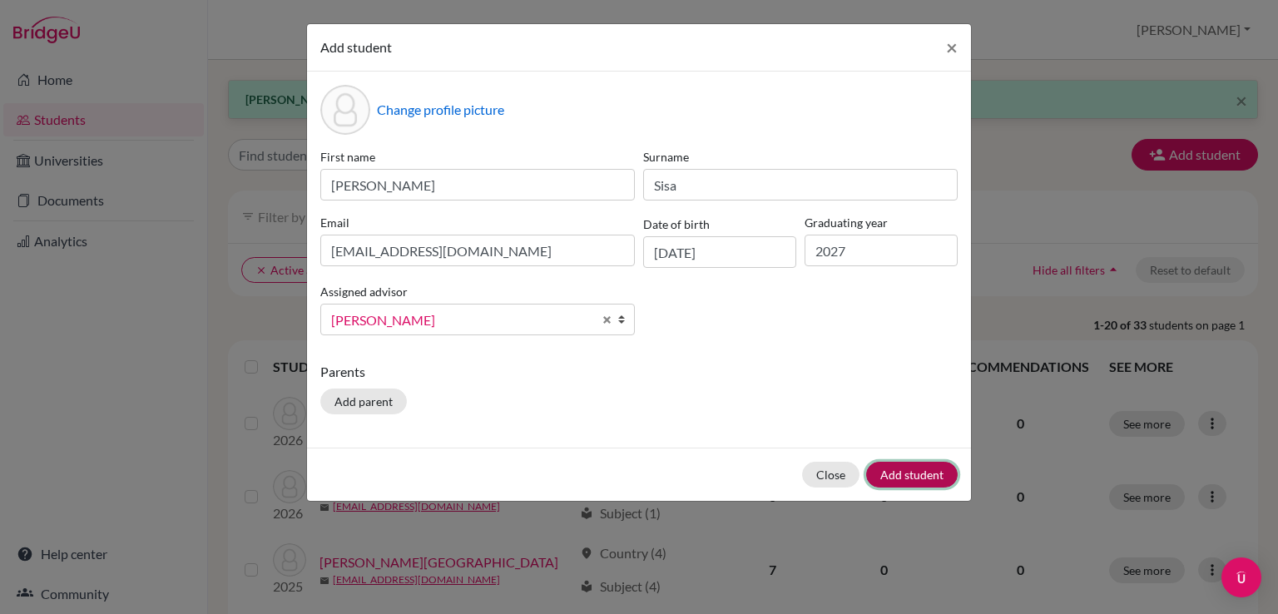
click at [902, 480] on button "Add student" at bounding box center [912, 475] width 92 height 26
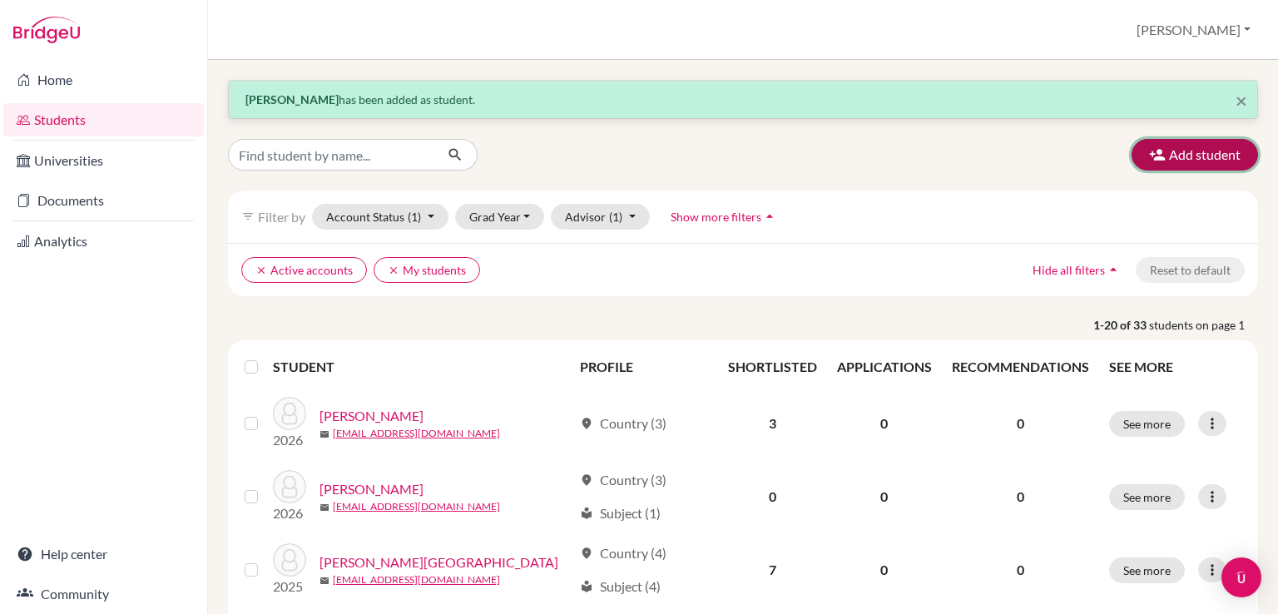
click at [1184, 154] on button "Add student" at bounding box center [1195, 155] width 127 height 32
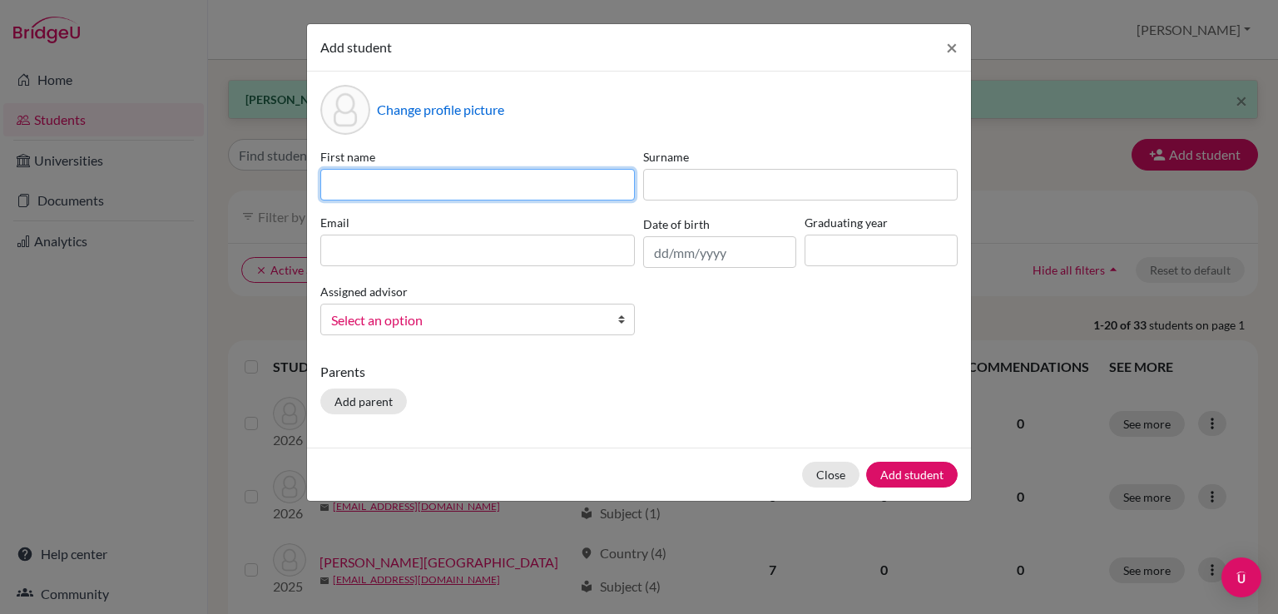
click at [526, 196] on input at bounding box center [477, 185] width 315 height 32
type input "Gabriel"
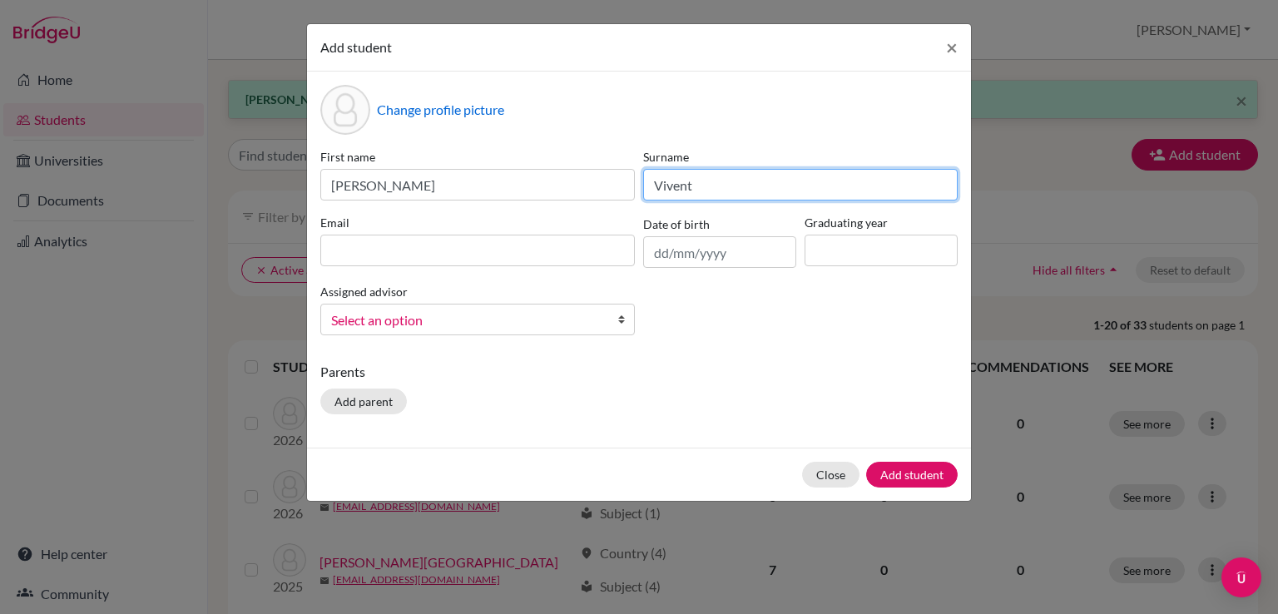
type input "Vivent"
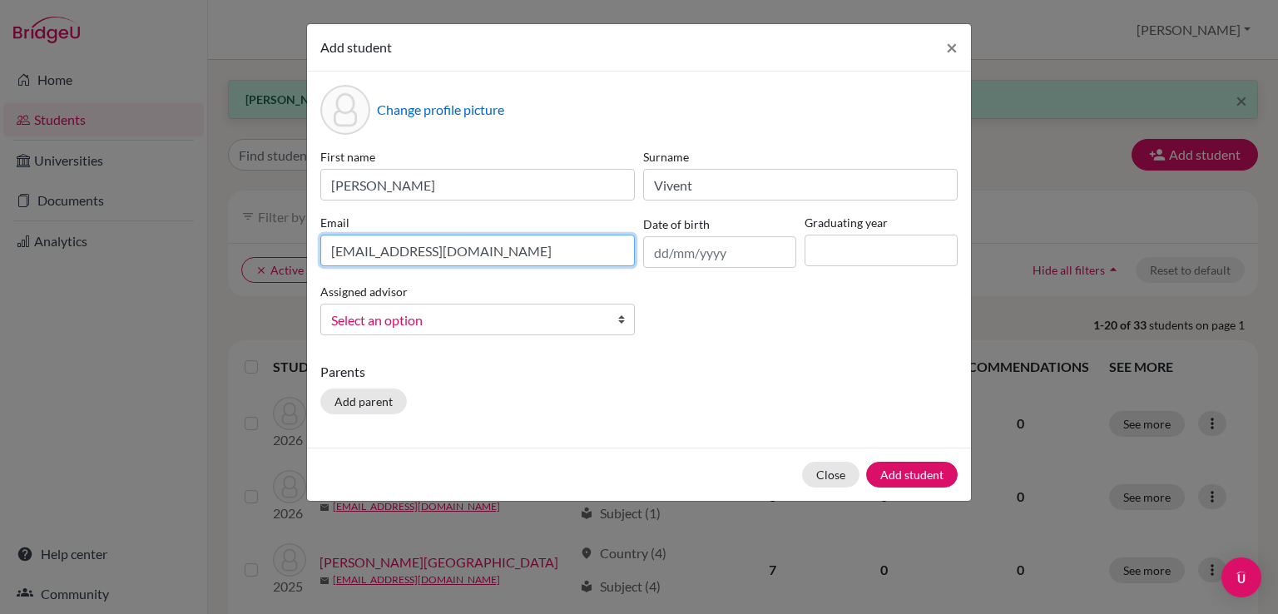
type input "gaviventcabezas@student.orbital.education"
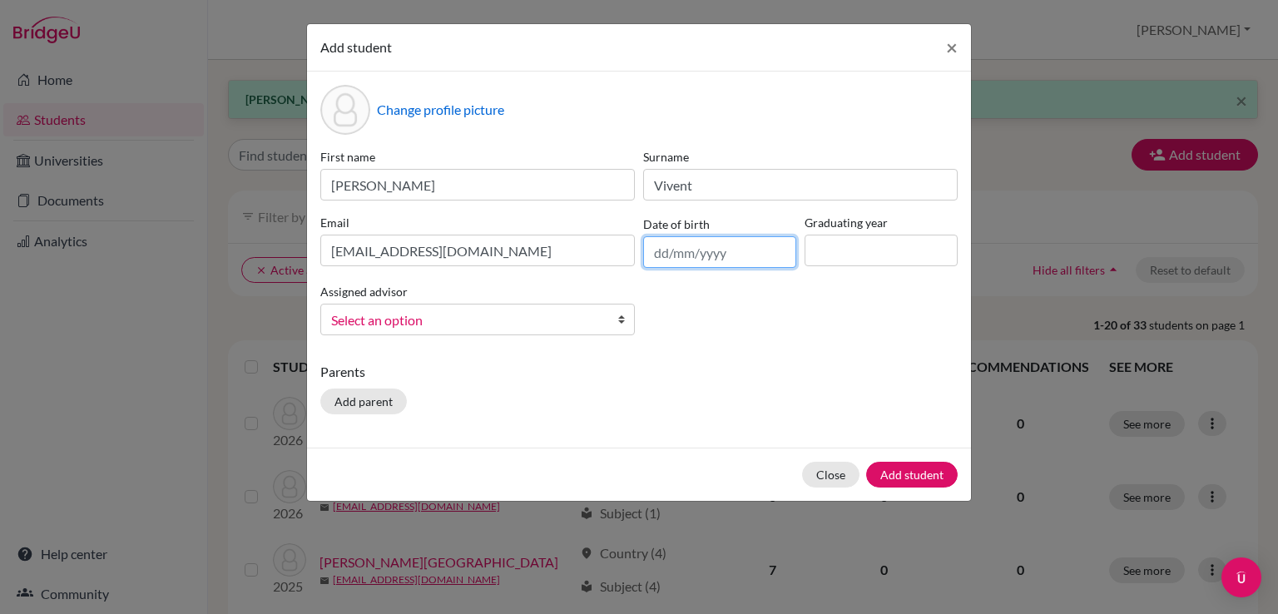
click at [702, 249] on input "text" at bounding box center [719, 252] width 153 height 32
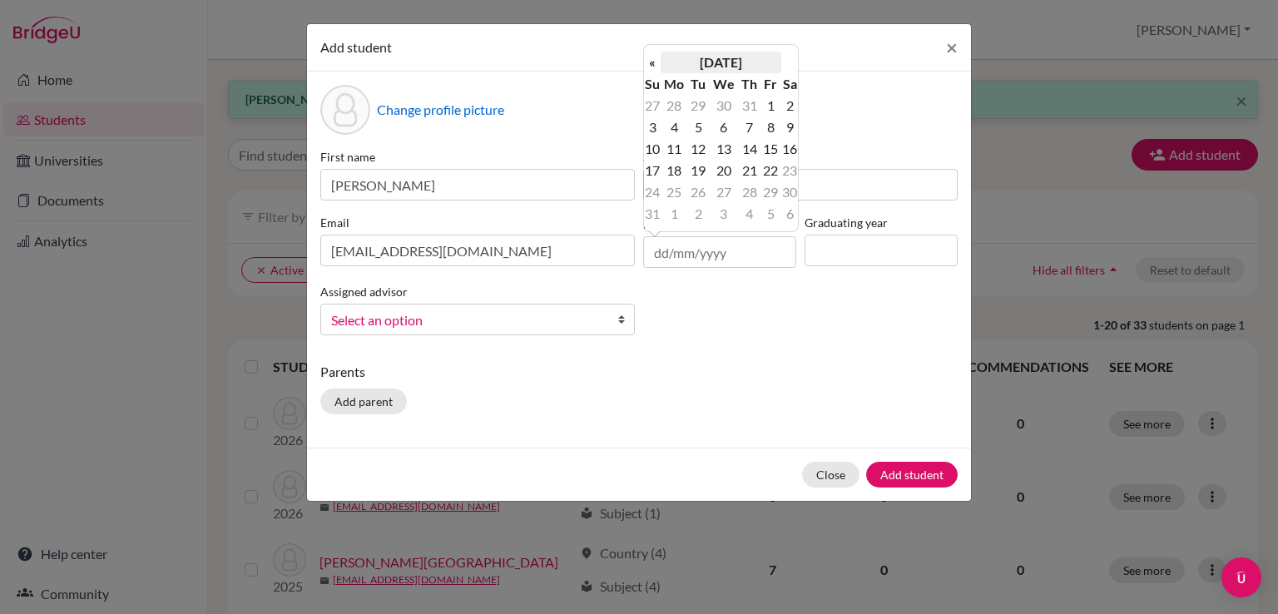
click at [707, 55] on th "August 2025" at bounding box center [721, 63] width 121 height 22
click at [706, 68] on th "2025" at bounding box center [721, 68] width 121 height 22
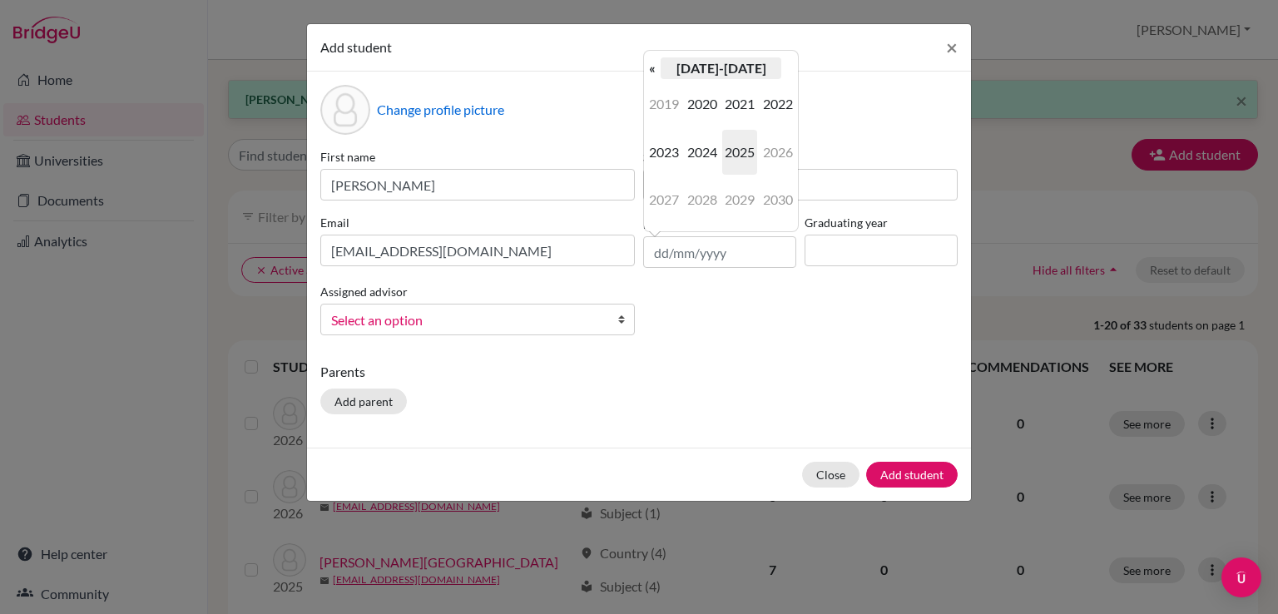
click at [717, 65] on th "2020-2029" at bounding box center [721, 68] width 121 height 22
click at [736, 109] on span "2010" at bounding box center [739, 104] width 35 height 45
click at [663, 112] on span "2009" at bounding box center [664, 104] width 35 height 45
click at [664, 196] on span "Sep" at bounding box center [664, 199] width 35 height 45
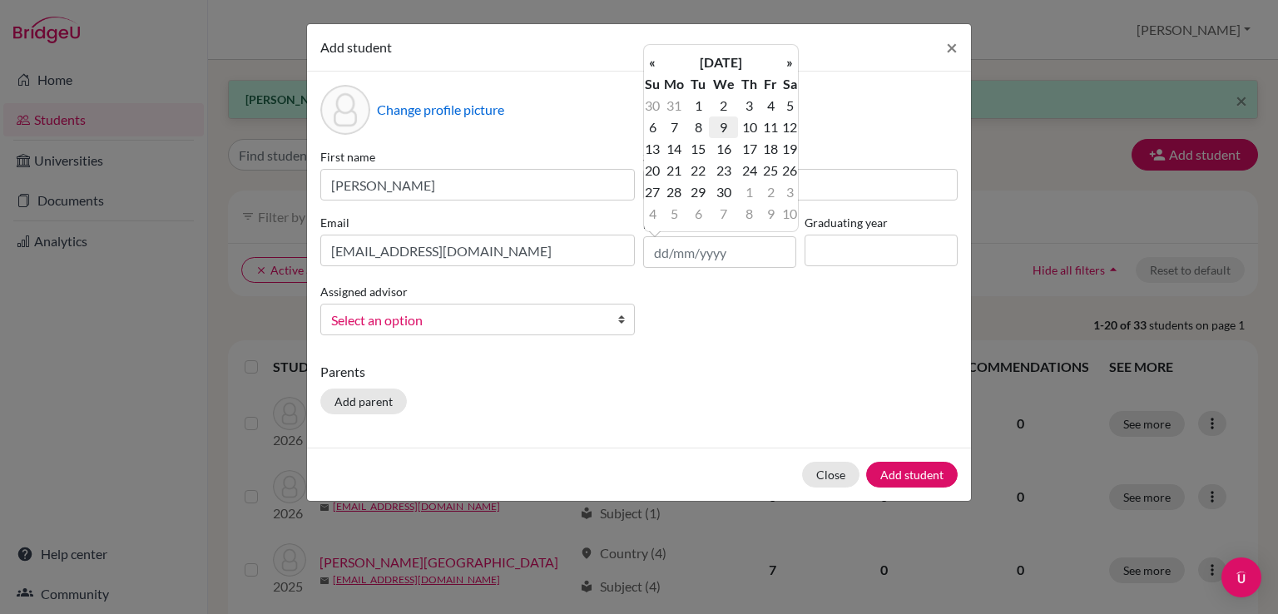
click at [720, 134] on td "9" at bounding box center [723, 128] width 29 height 22
type input "09/09/2009"
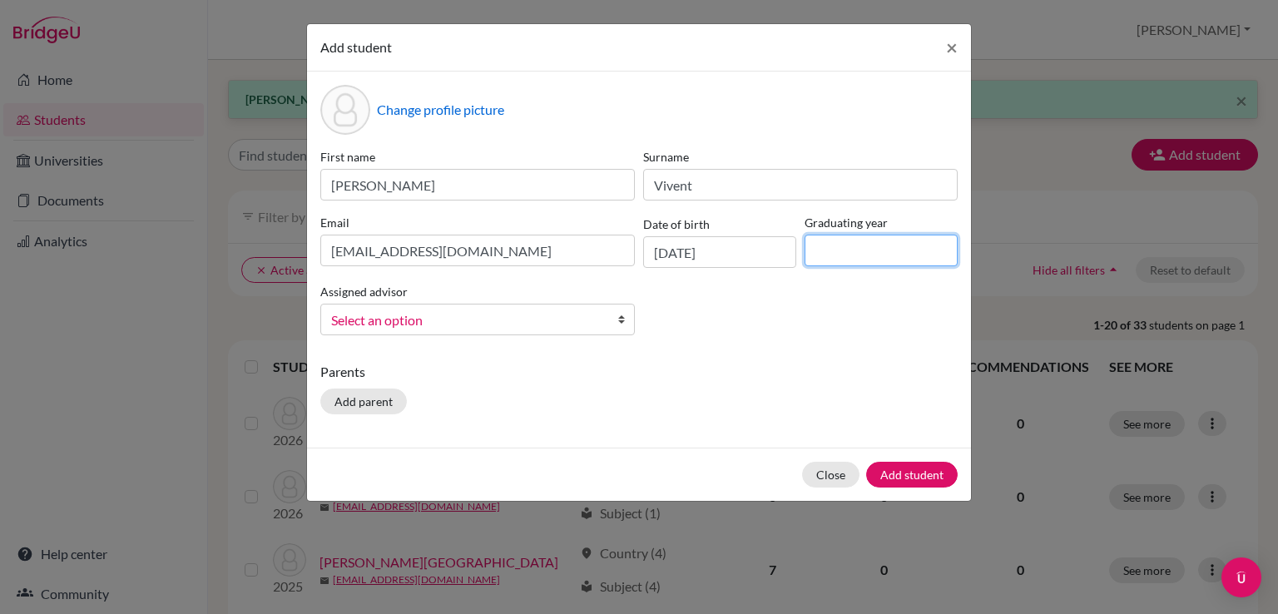
click at [832, 257] on input at bounding box center [881, 251] width 153 height 32
type input "2027"
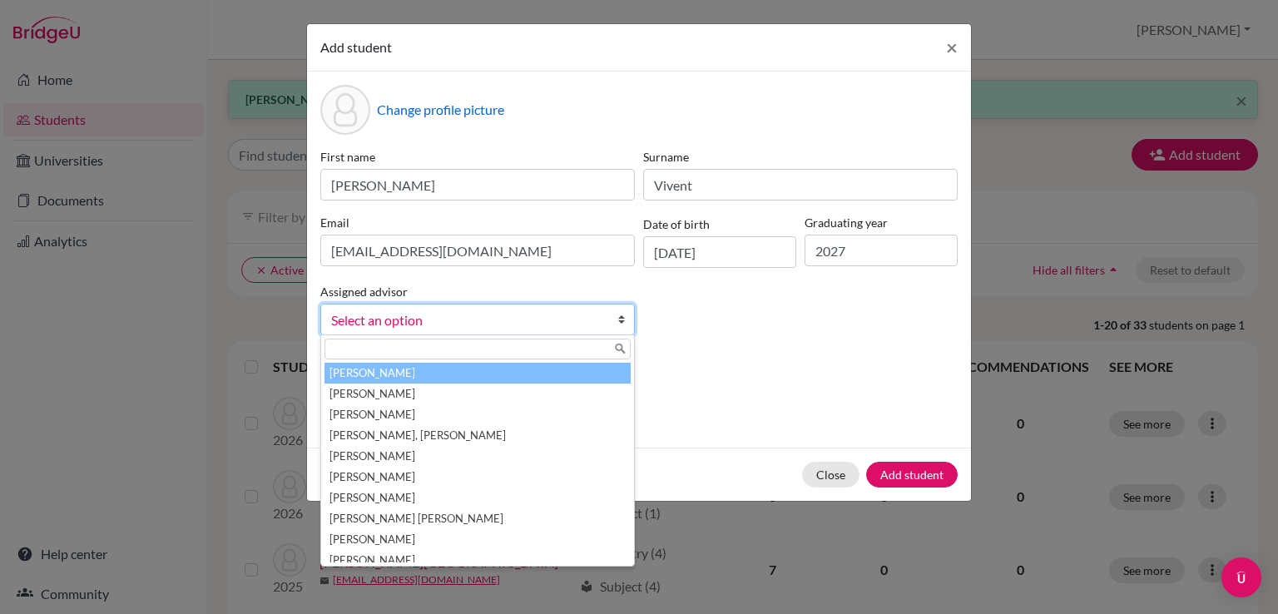
click at [439, 320] on span "Select an option" at bounding box center [466, 321] width 271 height 22
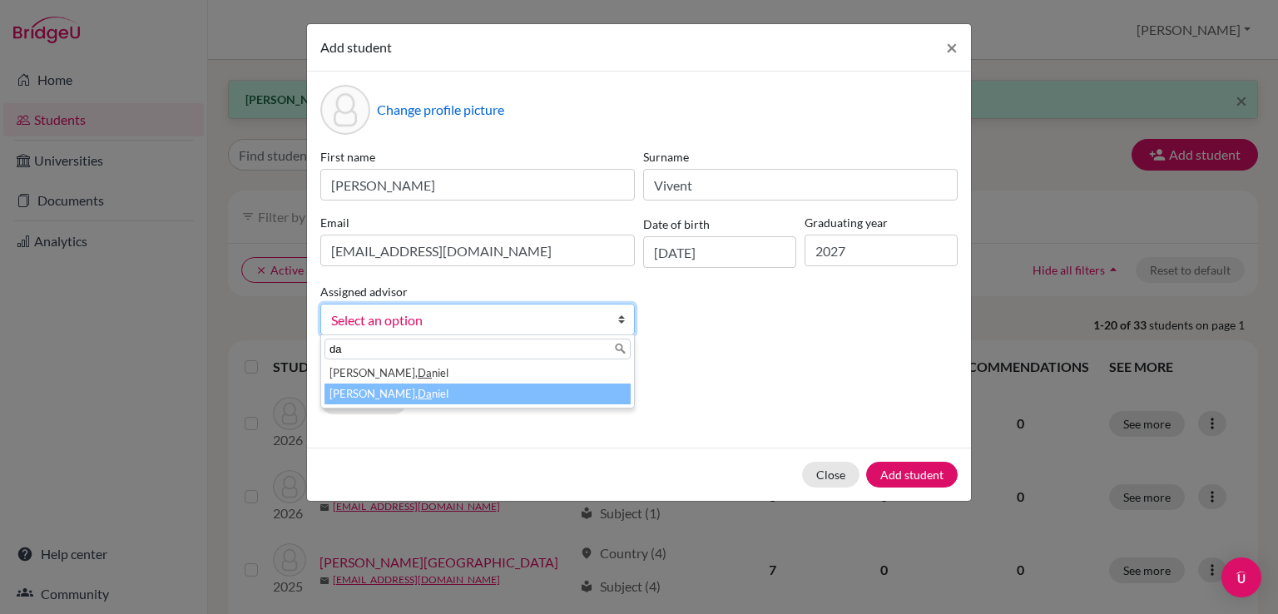
type input "da"
click at [418, 394] on em "Da" at bounding box center [425, 393] width 14 height 13
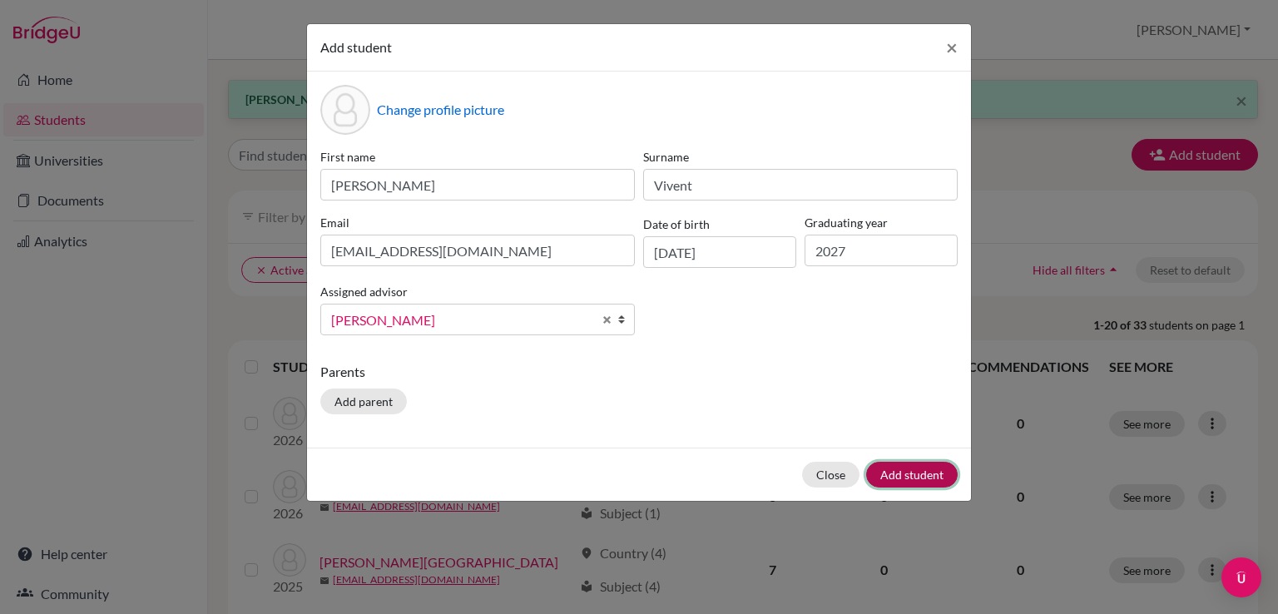
click at [902, 476] on button "Add student" at bounding box center [912, 475] width 92 height 26
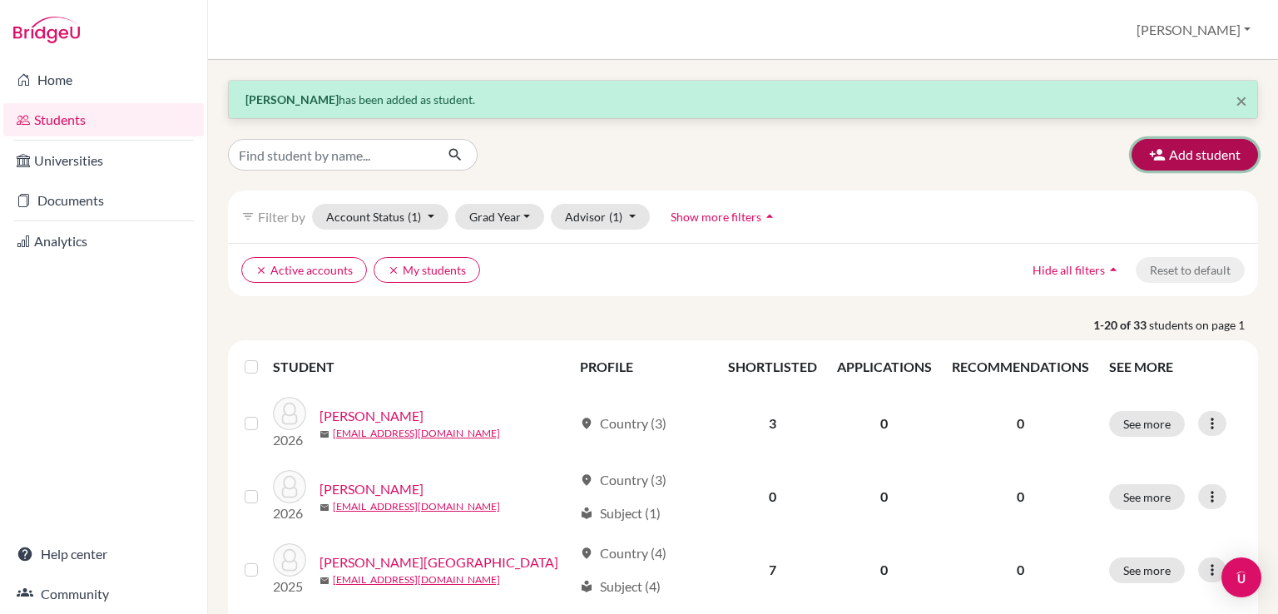
click at [1161, 154] on button "Add student" at bounding box center [1195, 155] width 127 height 32
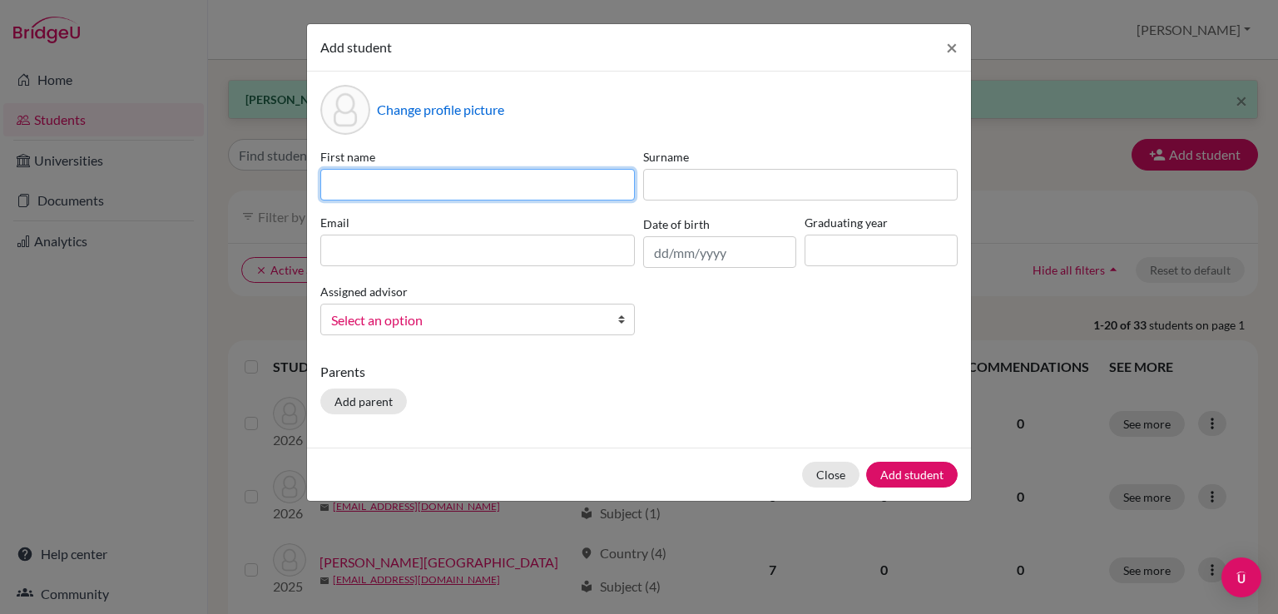
click at [383, 187] on input at bounding box center [477, 185] width 315 height 32
type input "Isabella"
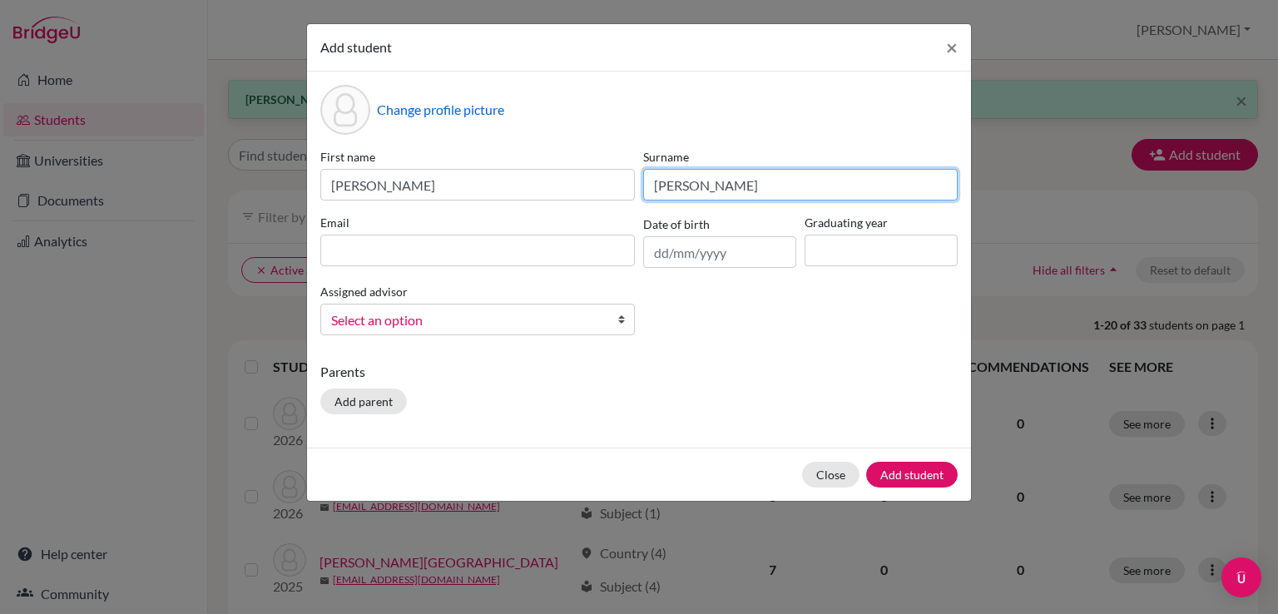
type input "Chavez"
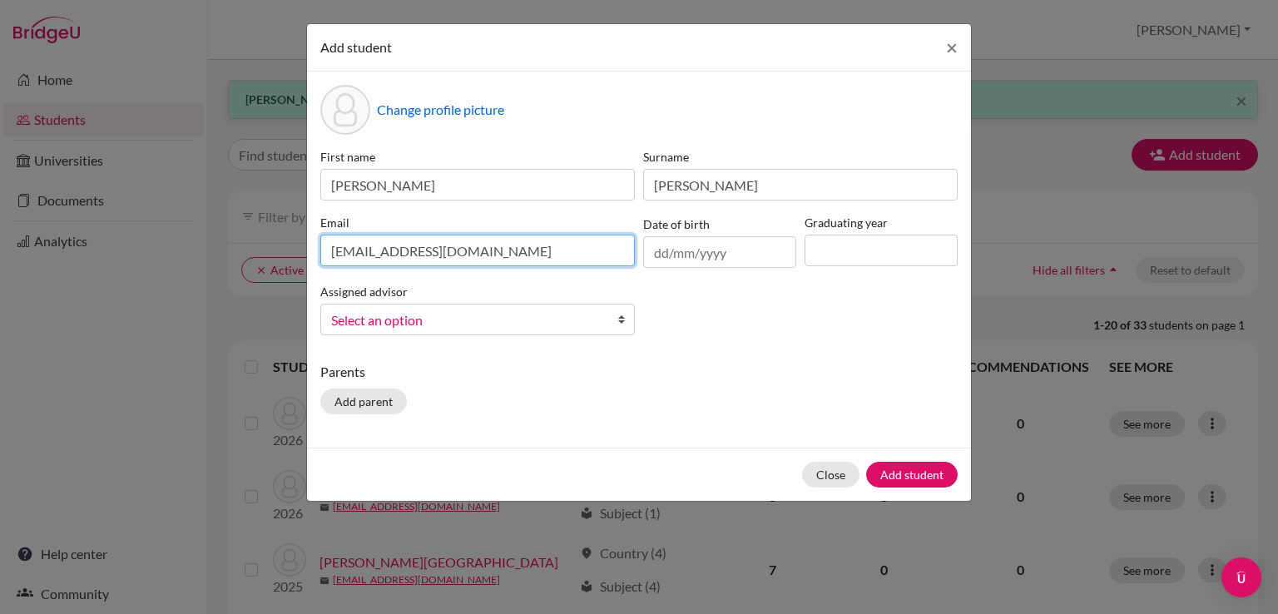
type input "ischavezrodriguez@student.orbital.education"
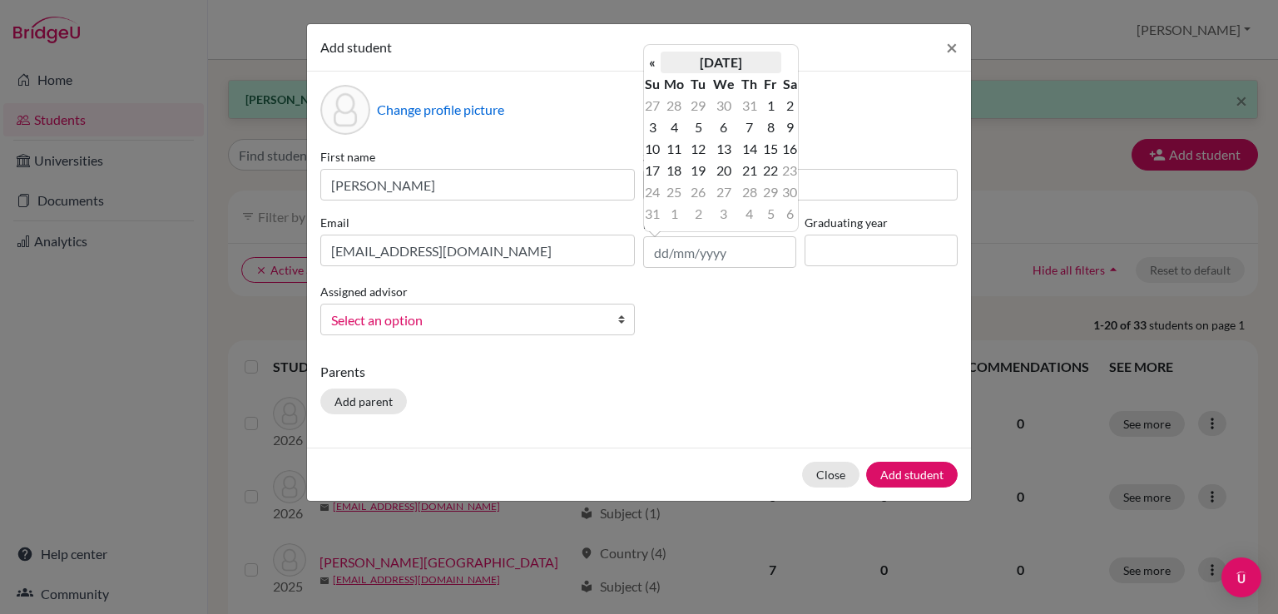
click at [746, 55] on th "August 2025" at bounding box center [721, 63] width 121 height 22
click at [722, 67] on th "2025" at bounding box center [721, 68] width 121 height 22
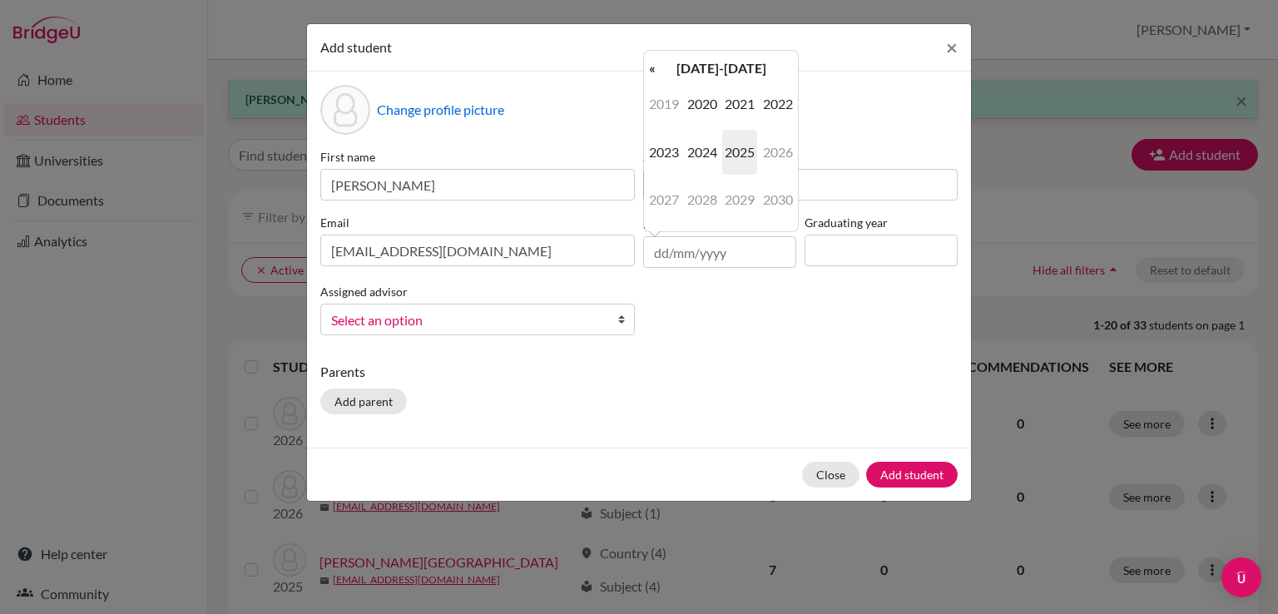
click at [722, 67] on th "2020-2029" at bounding box center [721, 68] width 121 height 22
click at [729, 107] on span "2010" at bounding box center [739, 104] width 35 height 45
click at [652, 107] on span "2009" at bounding box center [664, 104] width 35 height 45
click at [730, 149] on span "Jul" at bounding box center [739, 152] width 35 height 45
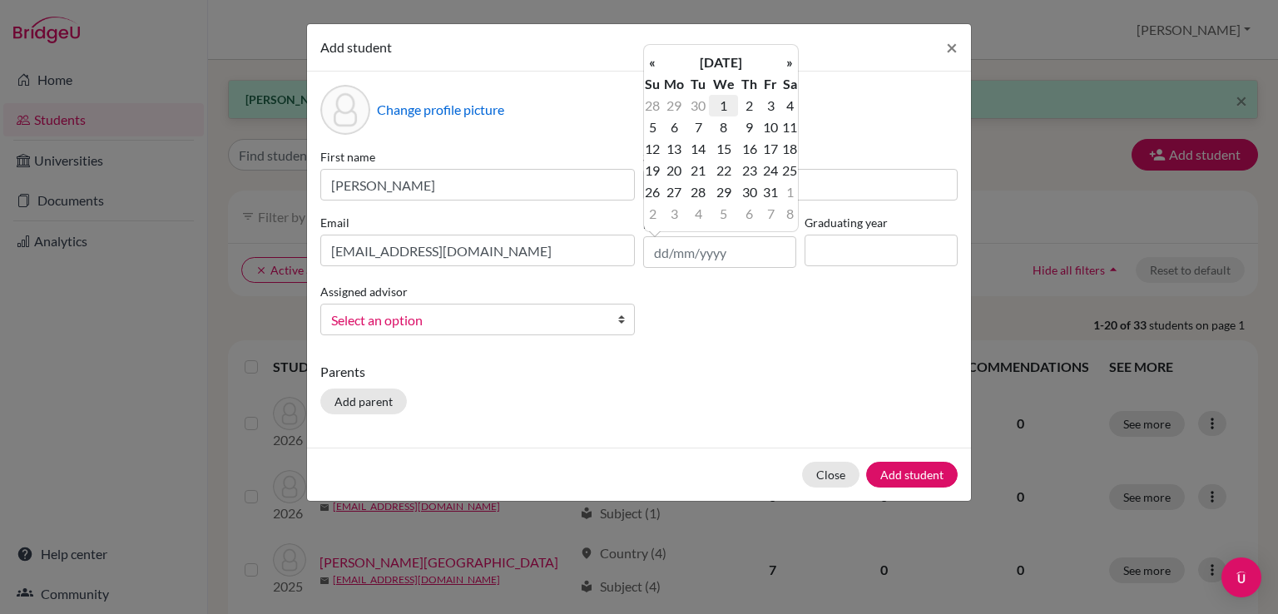
click at [719, 98] on td "1" at bounding box center [723, 106] width 29 height 22
type input "01/07/2009"
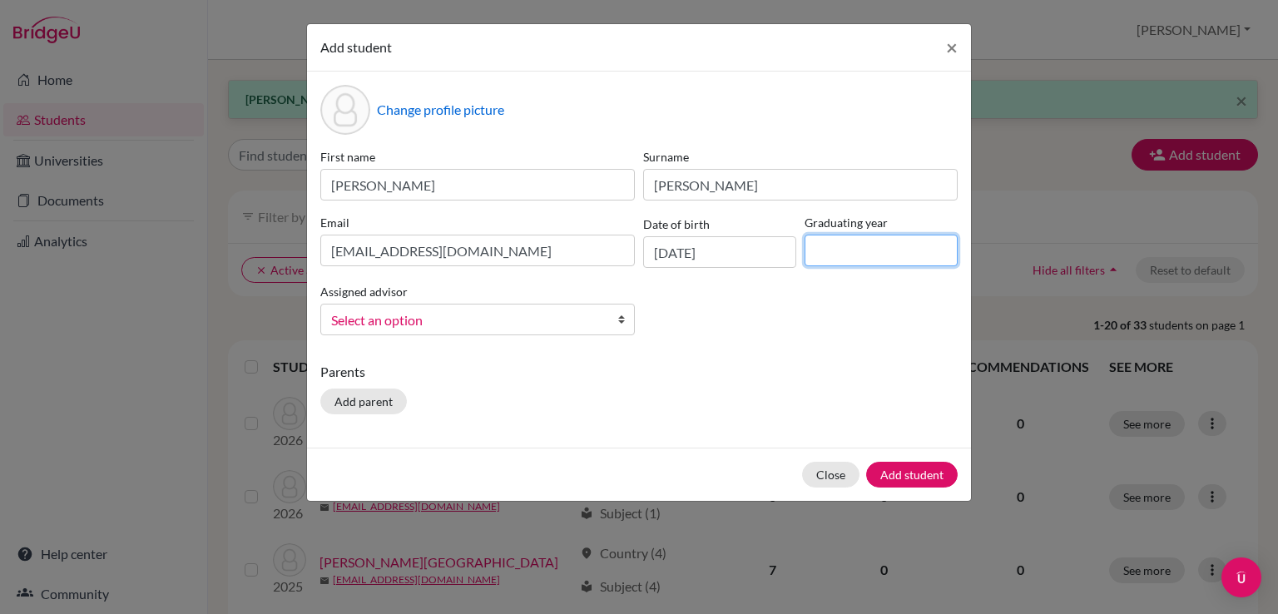
click at [824, 256] on input at bounding box center [881, 251] width 153 height 32
type input "2027"
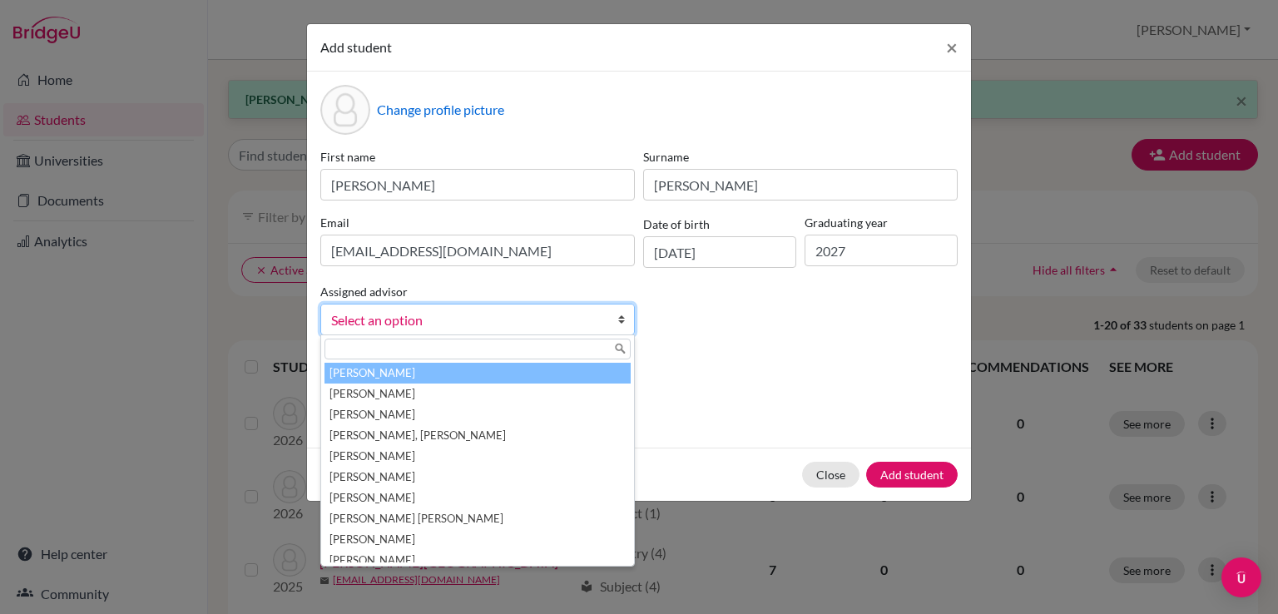
click at [513, 330] on span "Select an option" at bounding box center [466, 321] width 271 height 22
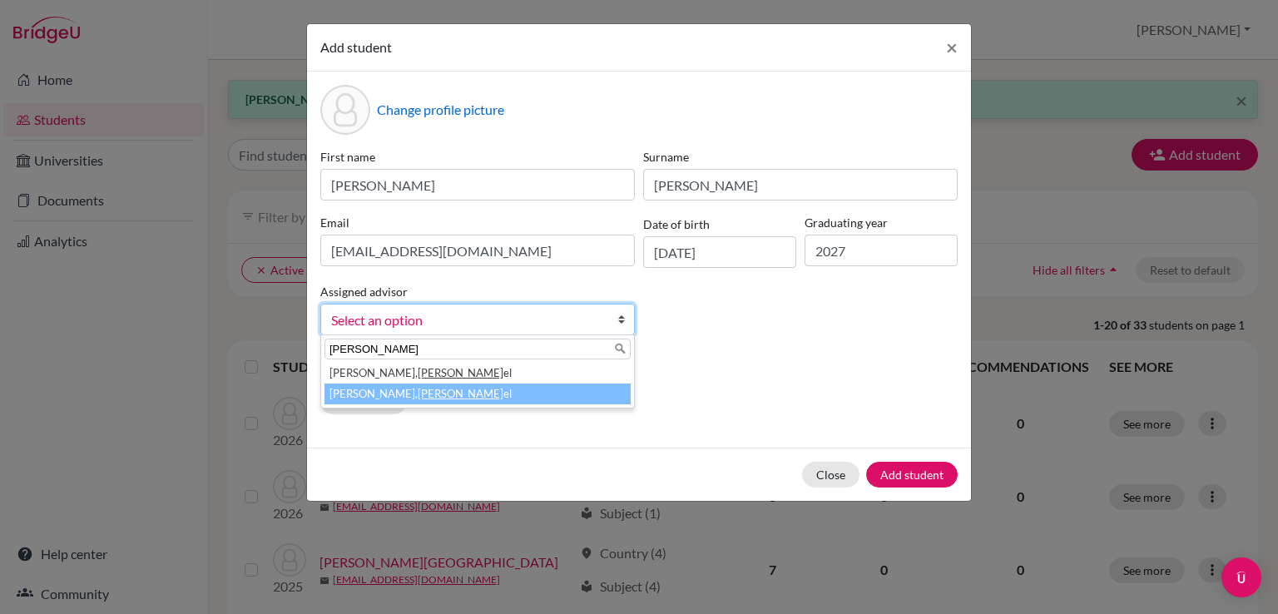
type input "dani"
click at [418, 392] on em "Dani" at bounding box center [461, 393] width 86 height 13
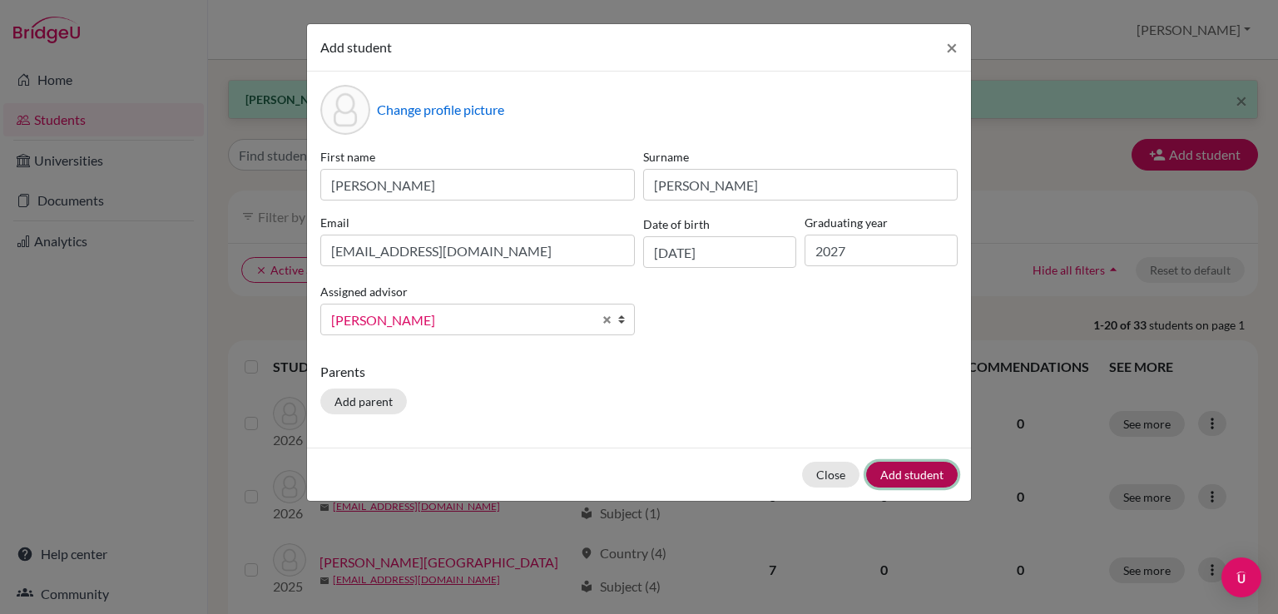
click at [898, 484] on button "Add student" at bounding box center [912, 475] width 92 height 26
